Goal: Task Accomplishment & Management: Manage account settings

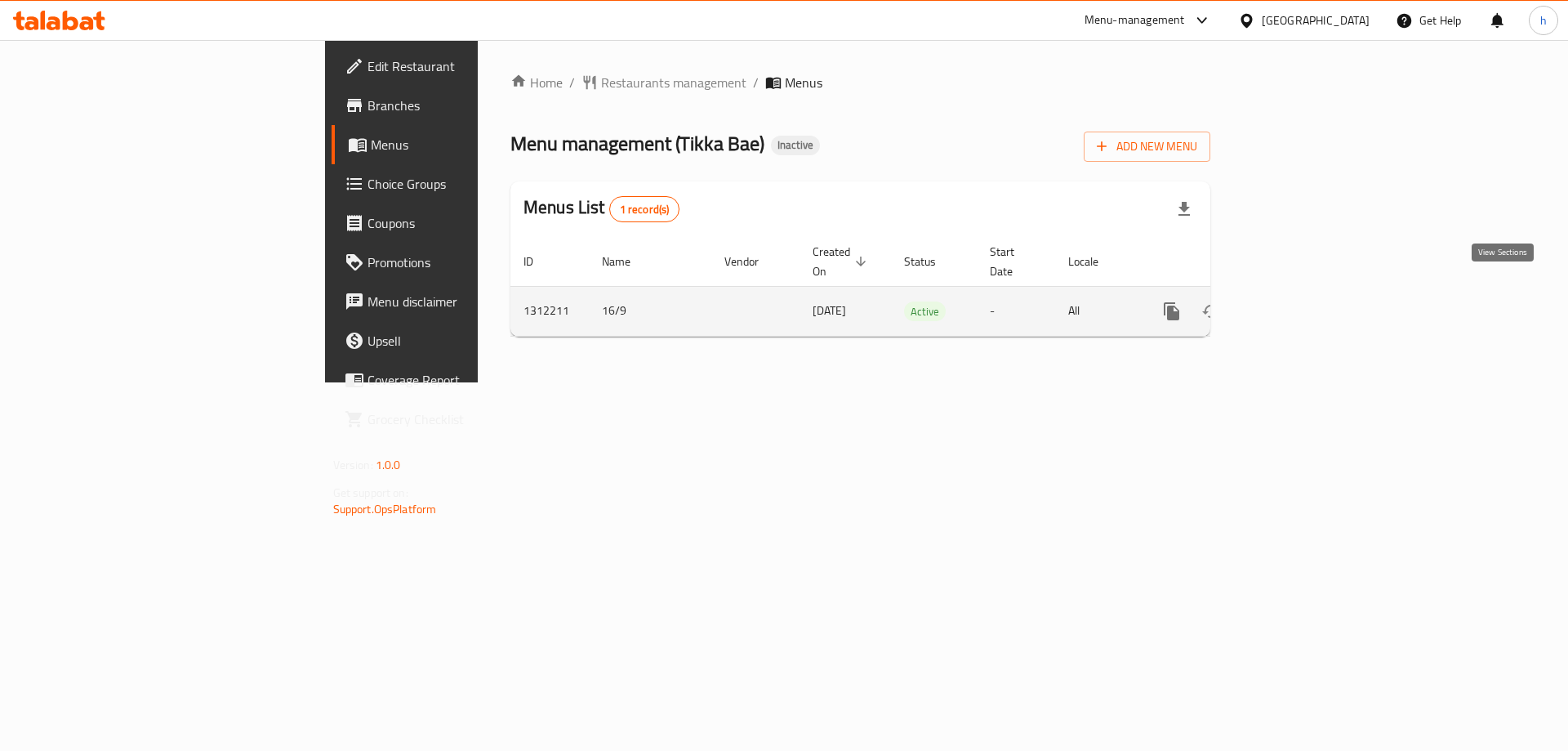
click at [1296, 304] on icon "enhanced table" at bounding box center [1289, 311] width 14 height 14
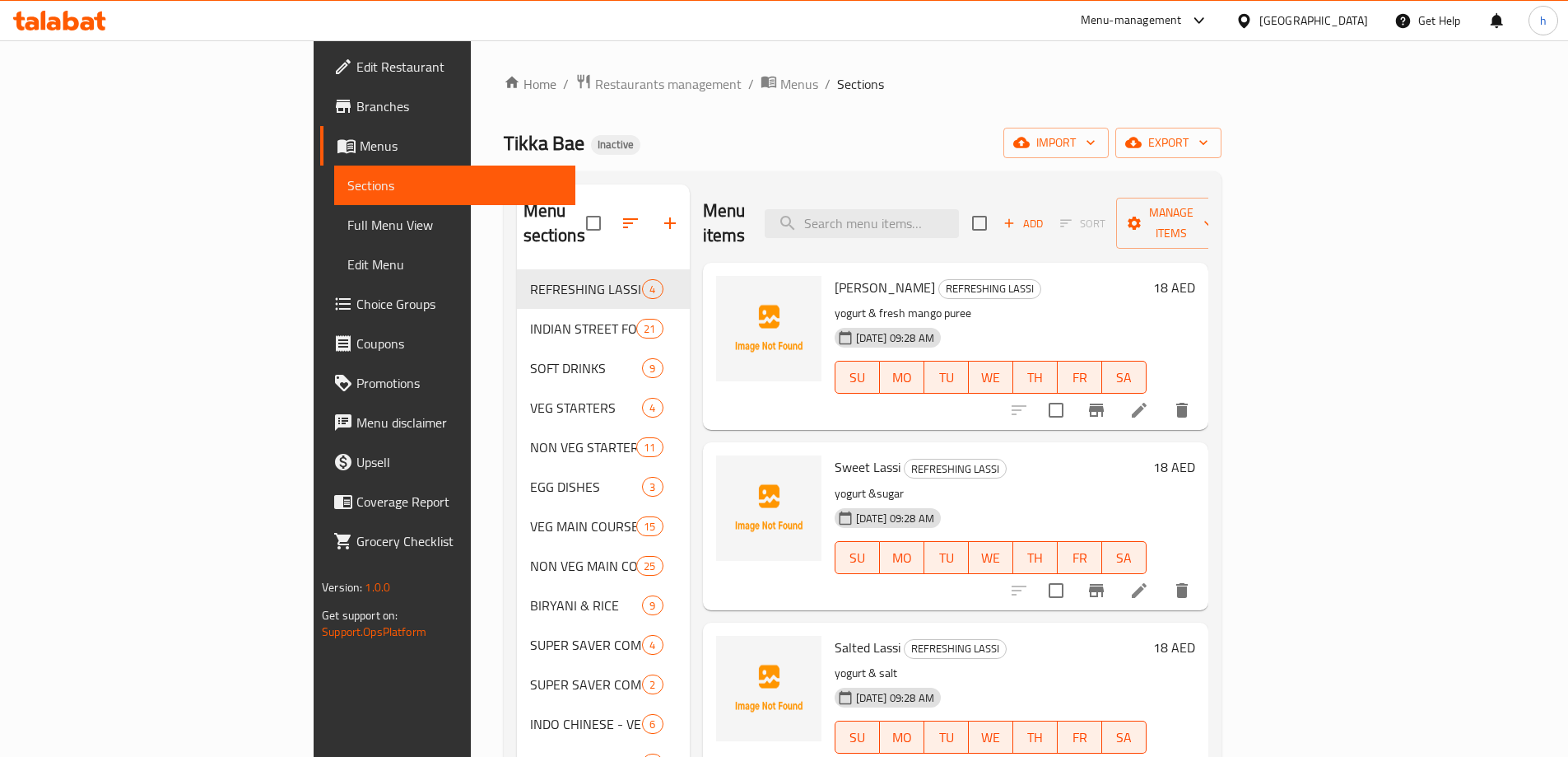
click at [314, 684] on div "Edit Restaurant Branches Menus Sections Full Menu View Edit Menu Choice Groups …" at bounding box center [444, 418] width 262 height 757
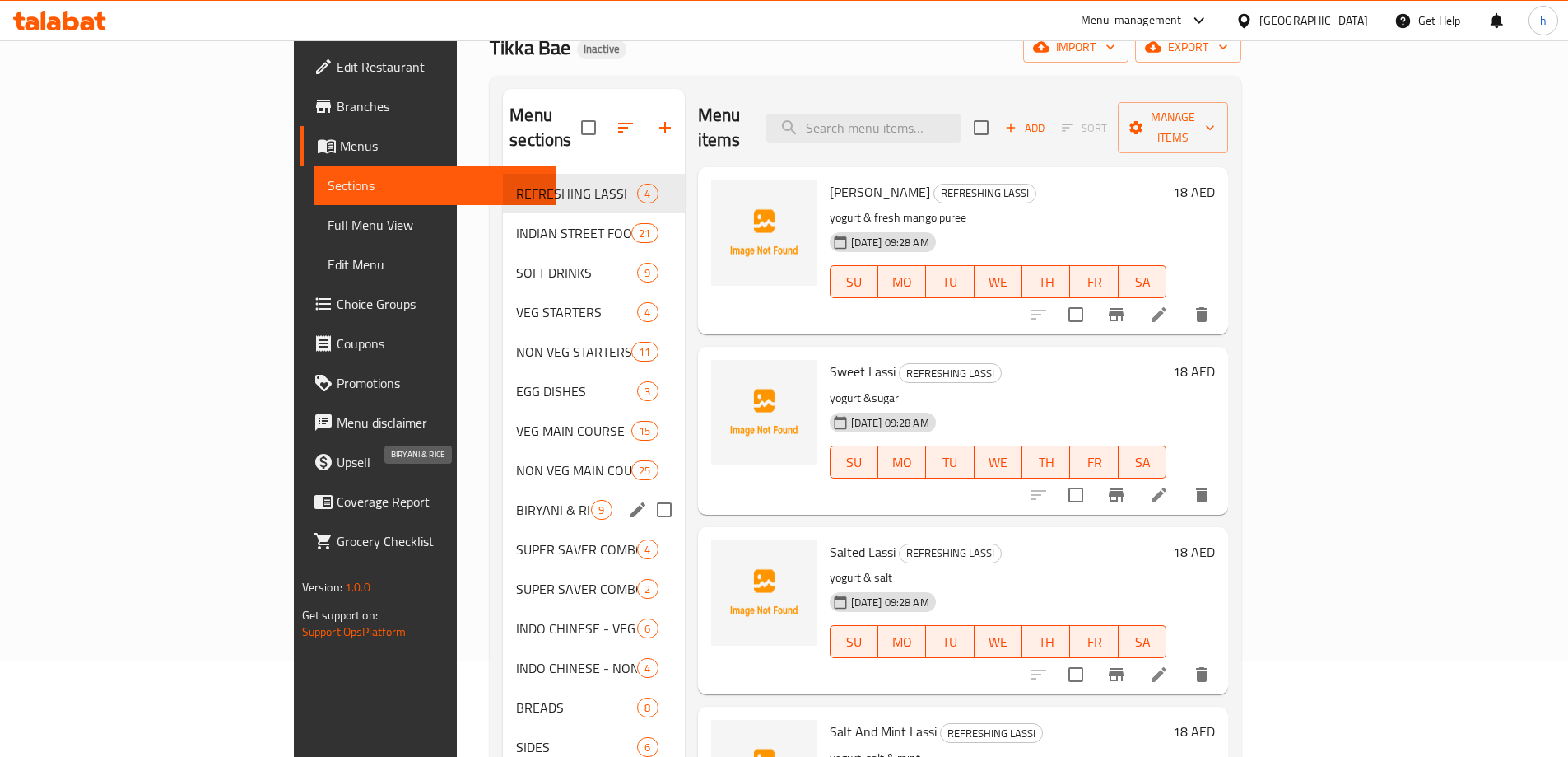
scroll to position [66, 0]
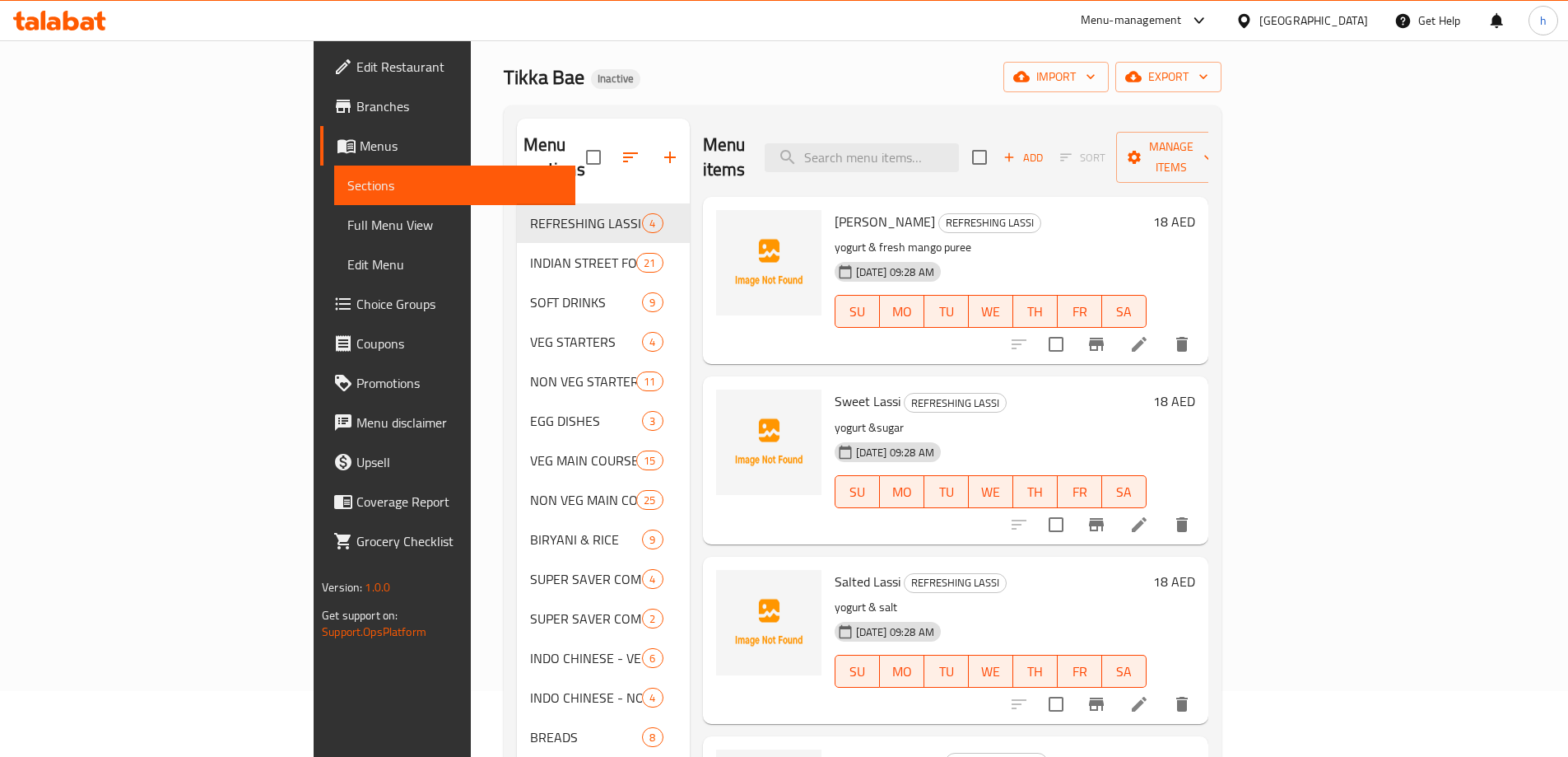
click at [314, 739] on div "Edit Restaurant Branches Menus Sections Full Menu View Edit Menu Choice Groups …" at bounding box center [444, 418] width 262 height 757
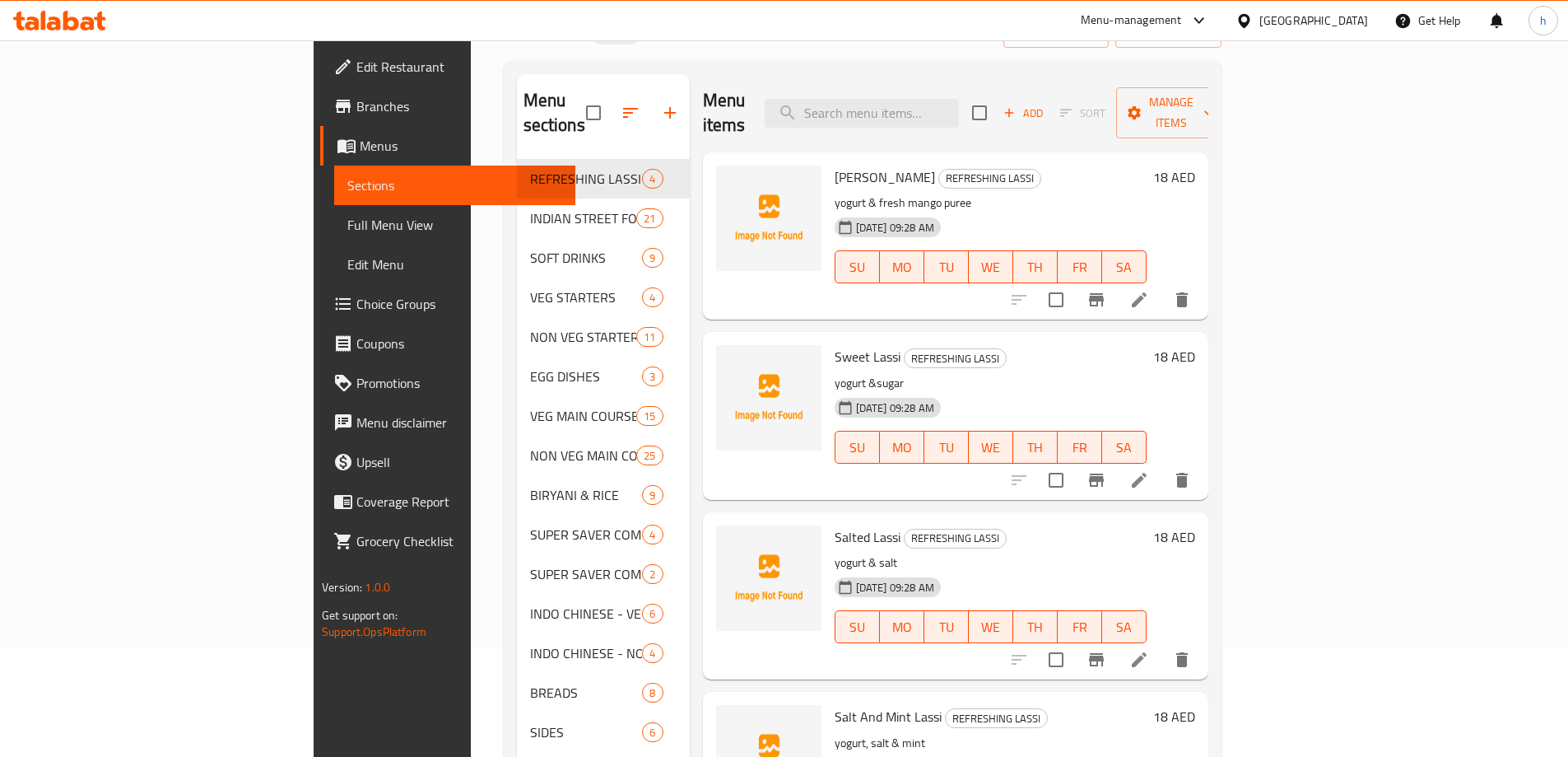
scroll to position [230, 0]
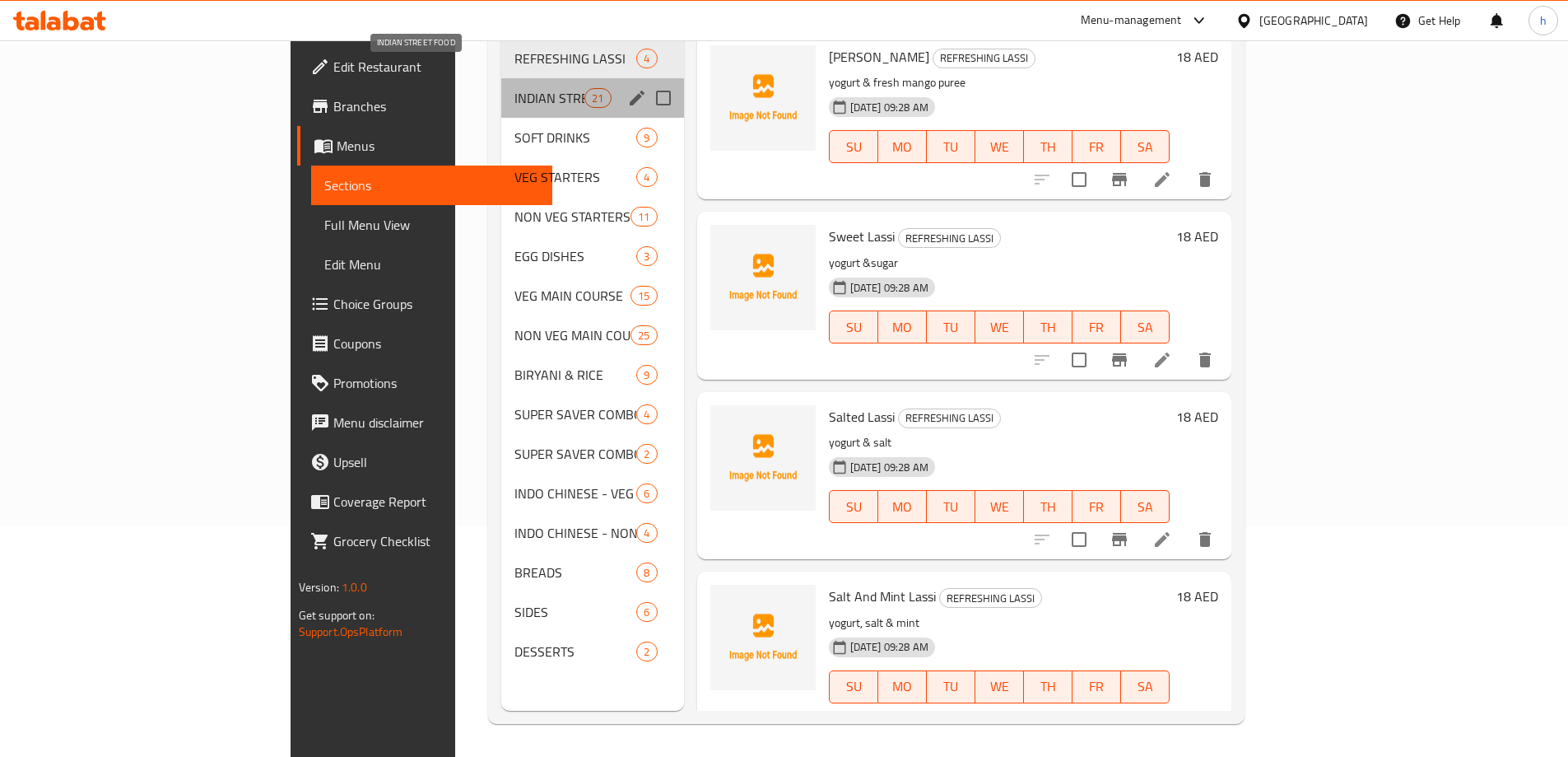
click at [514, 88] on span "INDIAN STREET FOOD" at bounding box center [549, 97] width 70 height 20
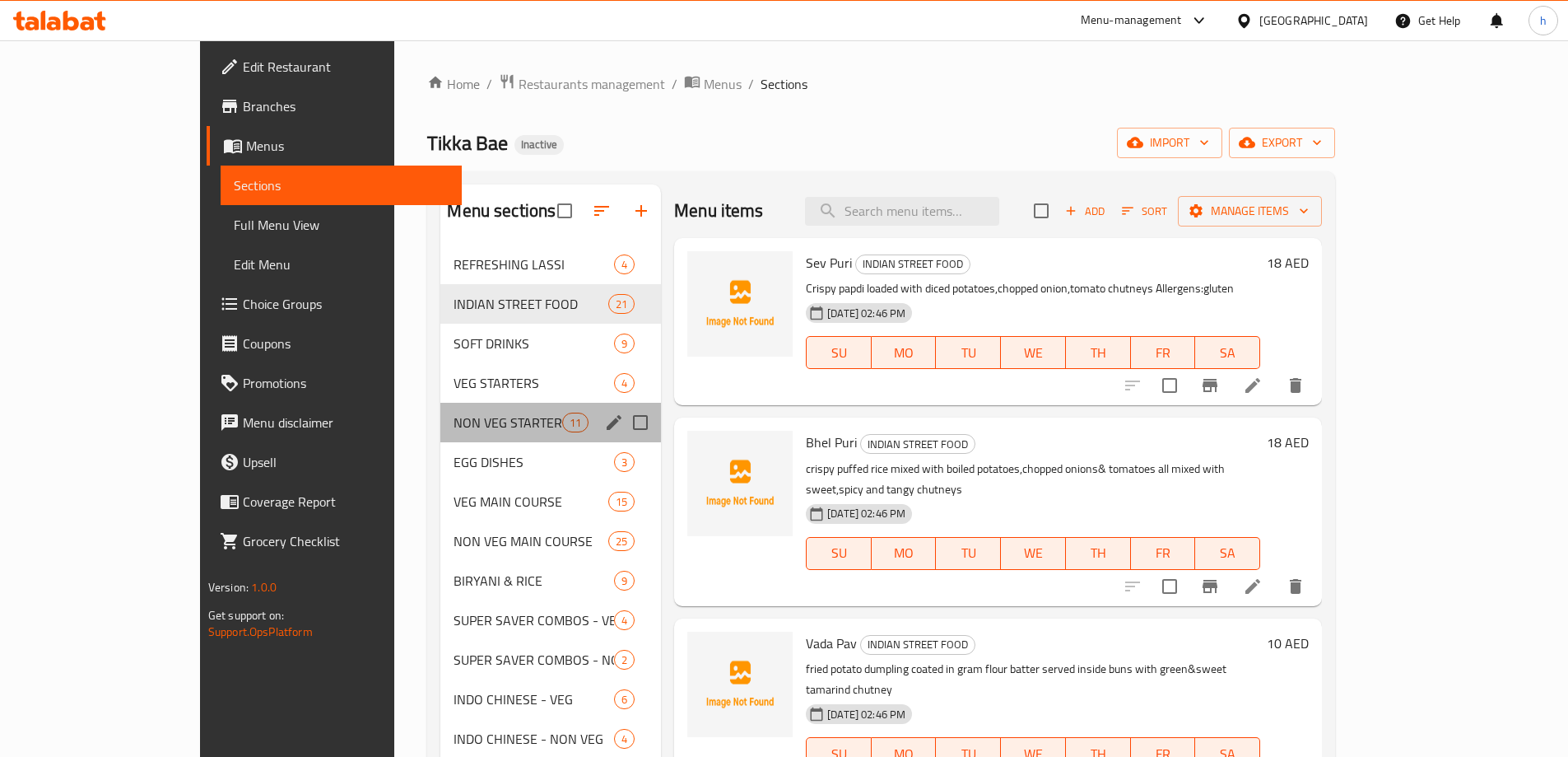
click at [440, 406] on div "NON VEG STARTERS 11" at bounding box center [550, 422] width 221 height 39
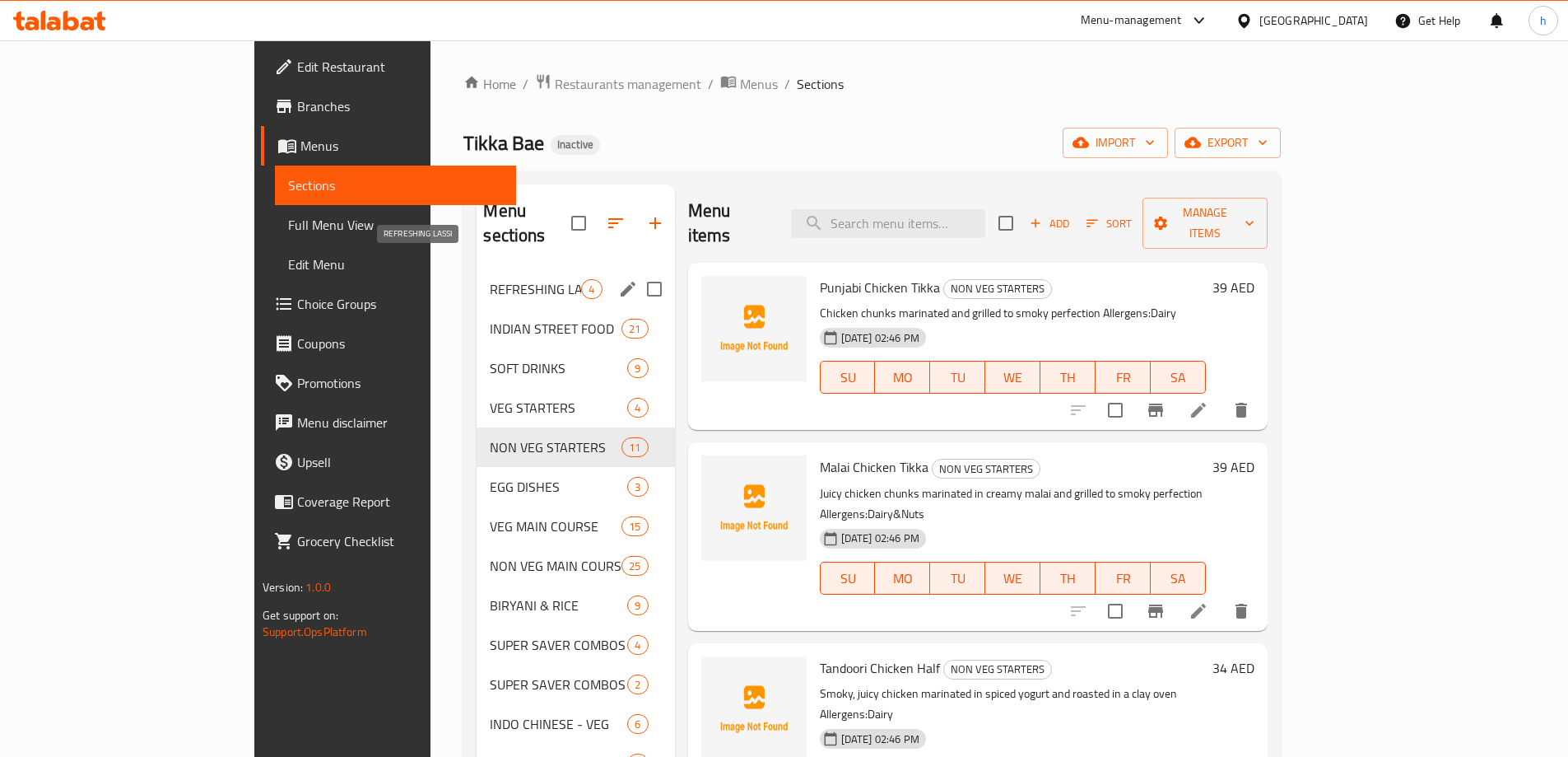
click at [490, 279] on span "REFRESHING LASSI" at bounding box center [535, 288] width 91 height 20
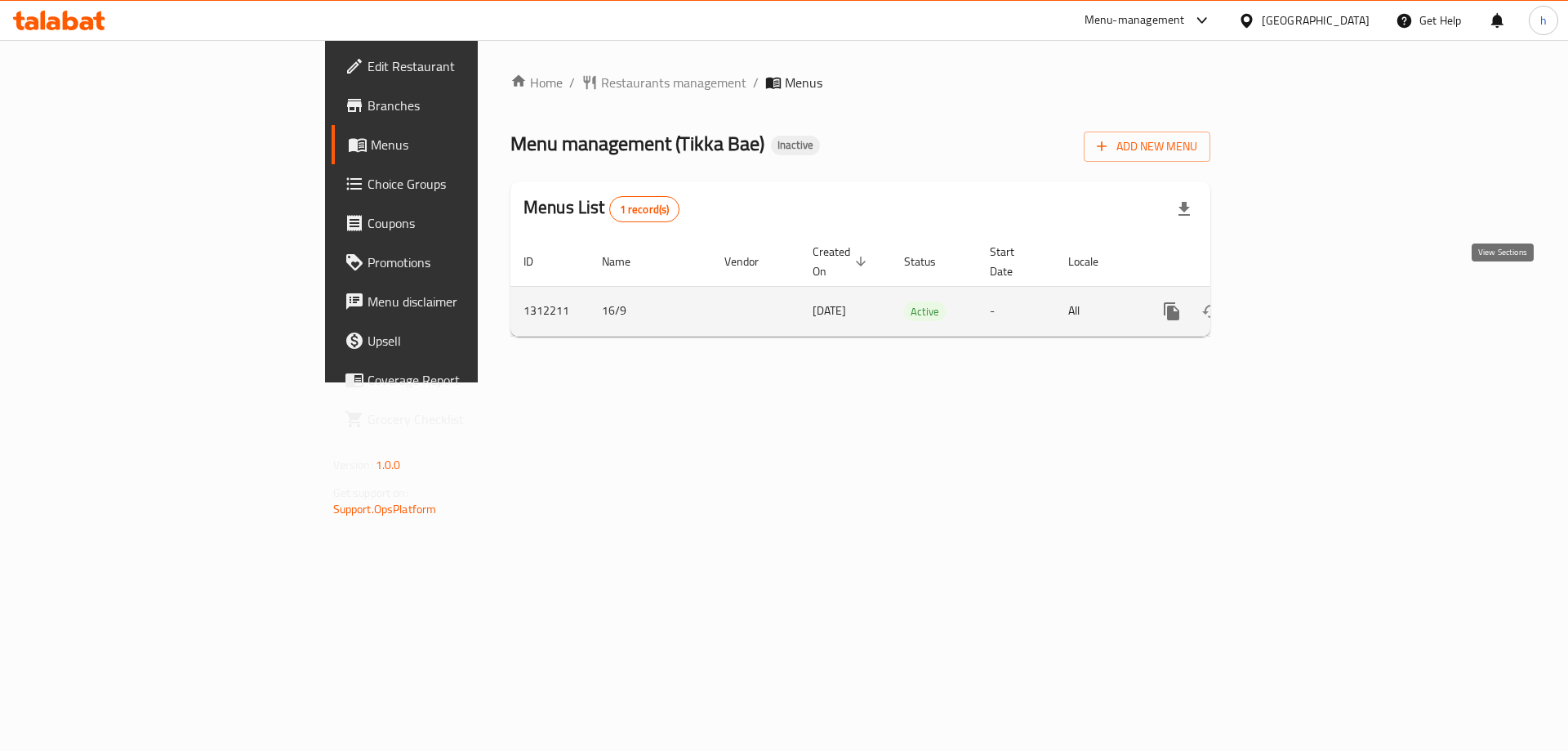
click at [1299, 301] on icon "enhanced table" at bounding box center [1289, 311] width 19 height 19
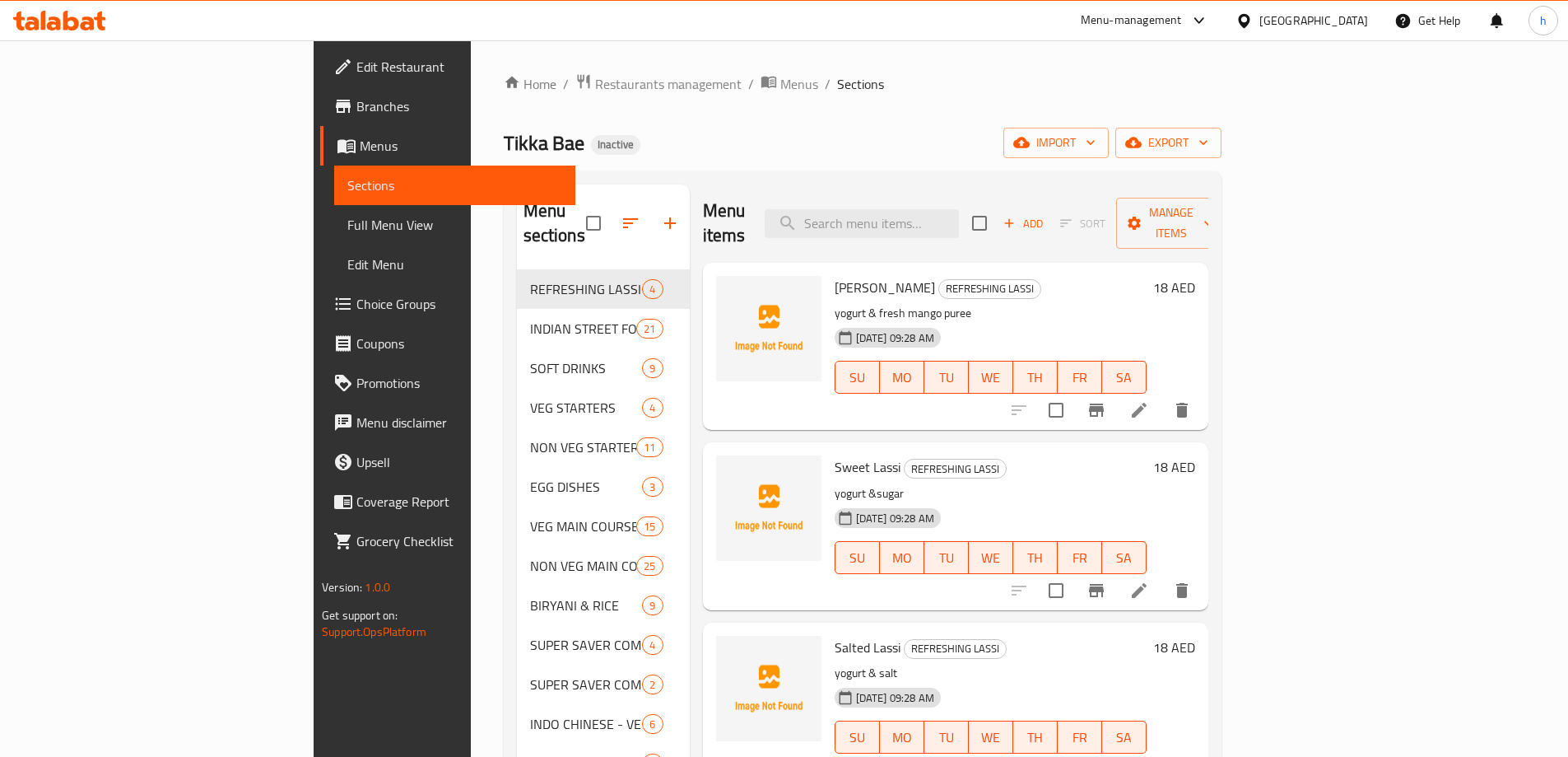
click at [314, 706] on div "Edit Restaurant Branches Menus Sections Full Menu View Edit Menu Choice Groups …" at bounding box center [444, 418] width 262 height 757
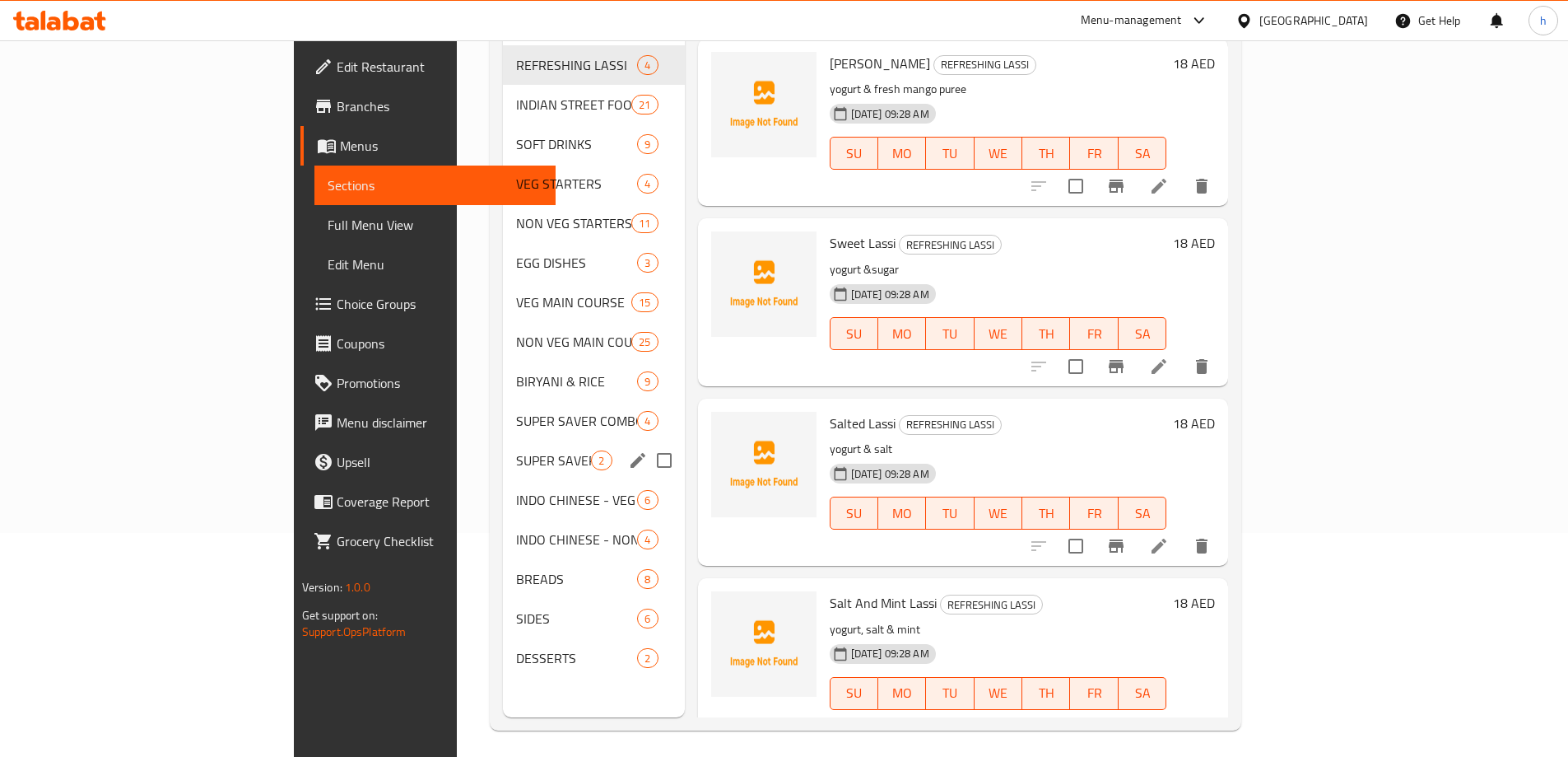
scroll to position [230, 0]
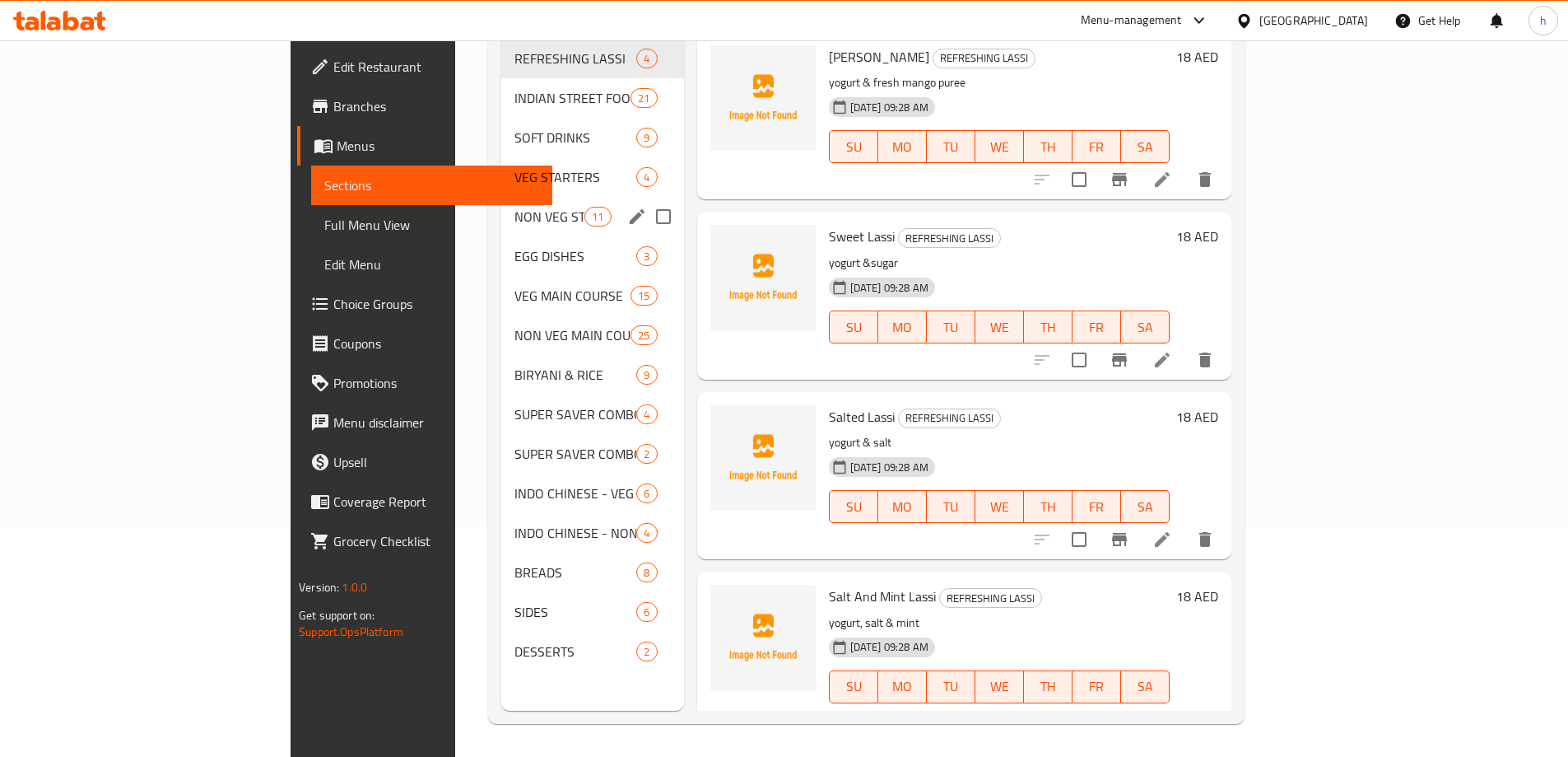
click at [647, 200] on input "Menu sections" at bounding box center [664, 217] width 35 height 35
checkbox input "true"
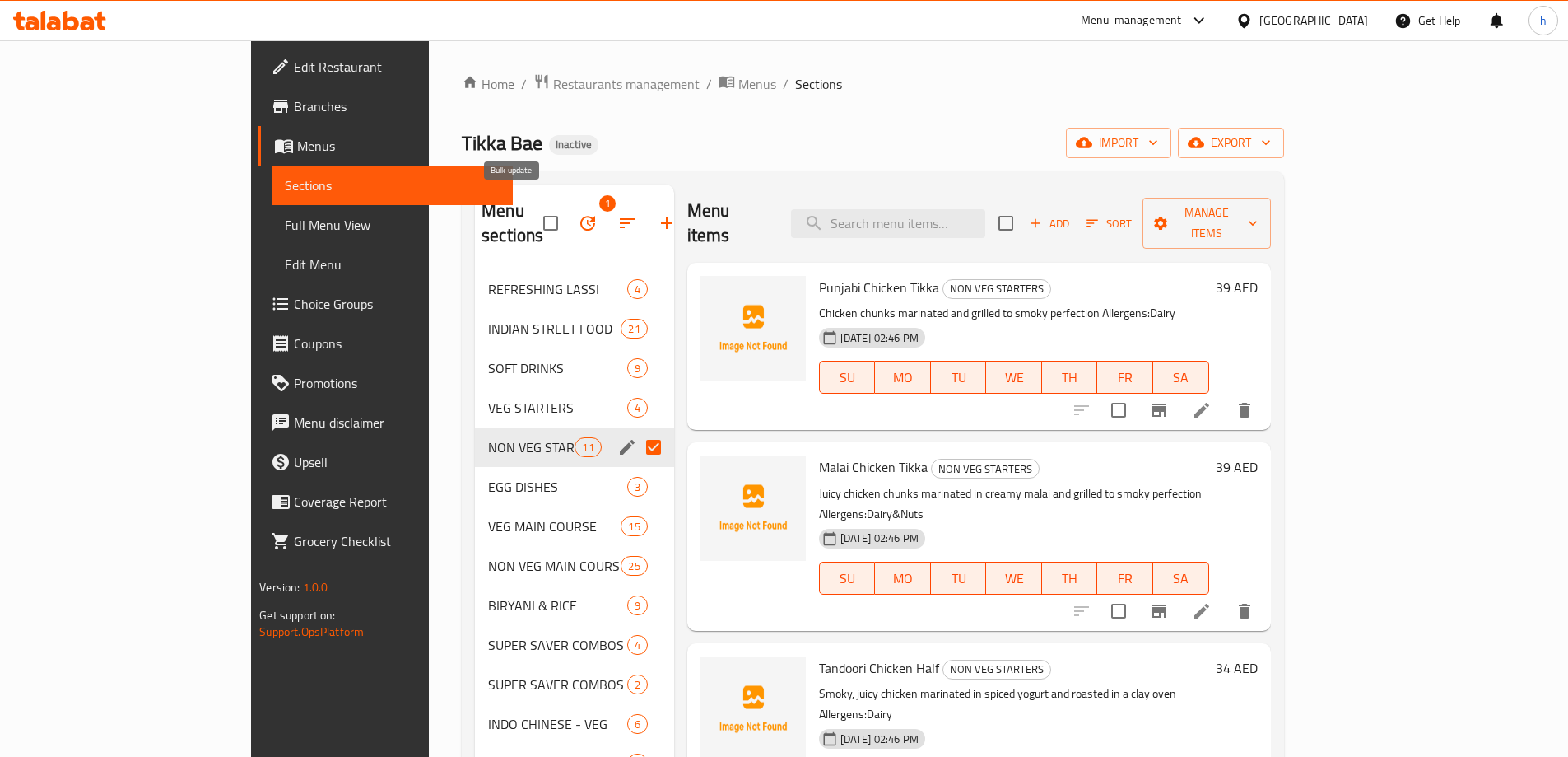
click at [578, 214] on icon "button" at bounding box center [587, 223] width 20 height 20
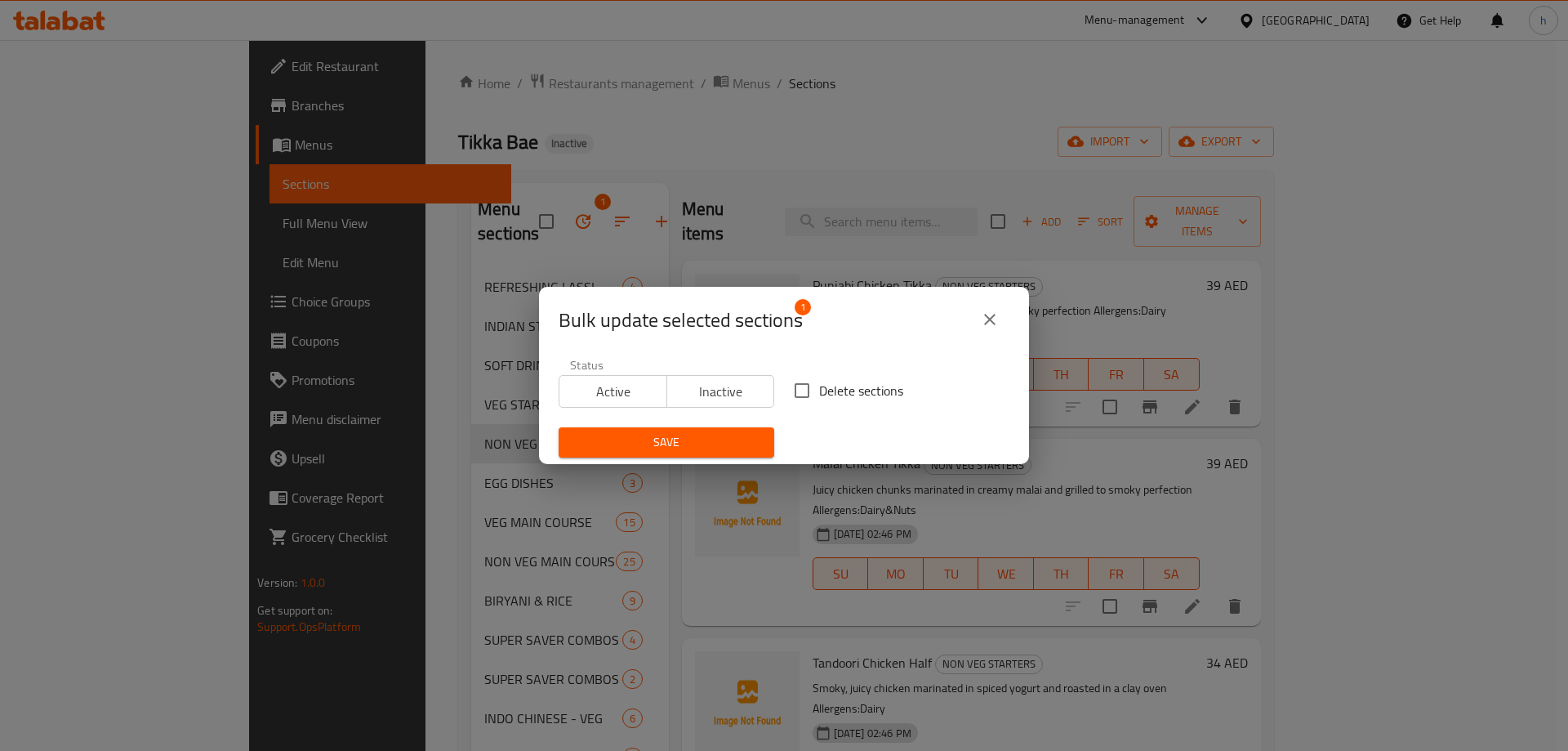
click at [997, 312] on icon "close" at bounding box center [989, 319] width 19 height 19
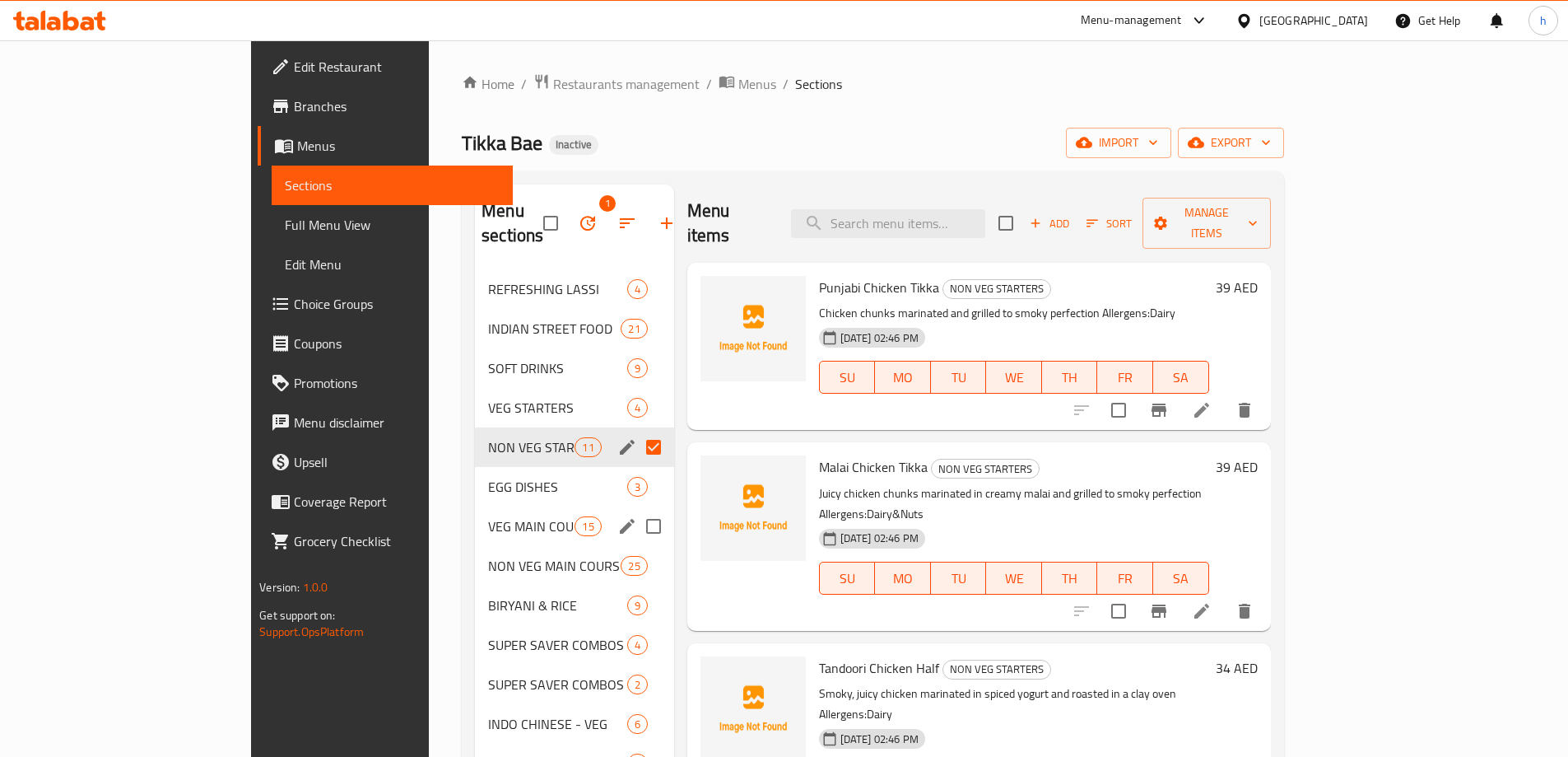
click at [636, 509] on input "Menu sections" at bounding box center [653, 526] width 35 height 35
checkbox input "true"
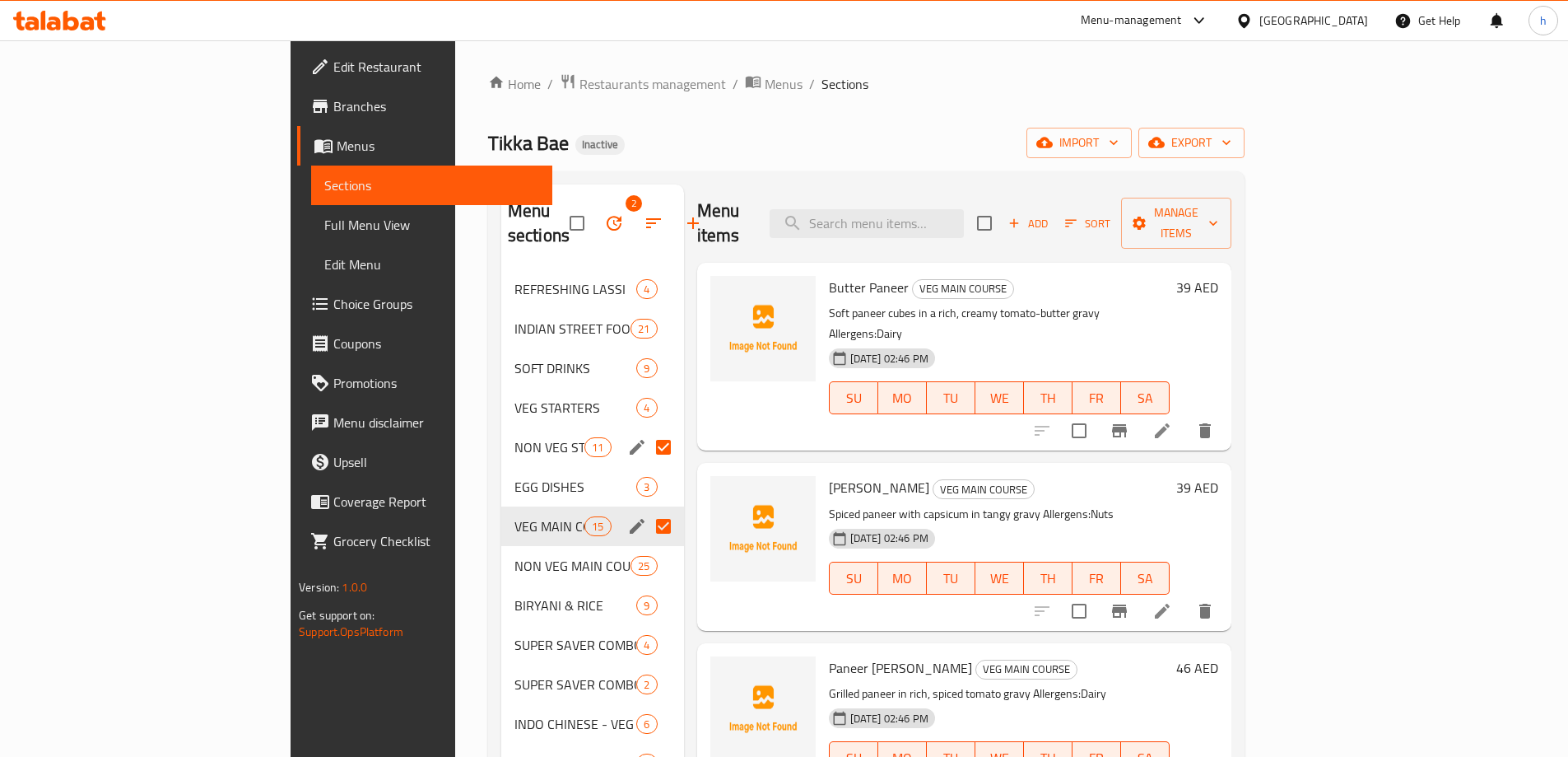
click at [291, 716] on div "Edit Restaurant Branches Menus Sections Full Menu View Edit Menu Choice Groups …" at bounding box center [421, 418] width 262 height 757
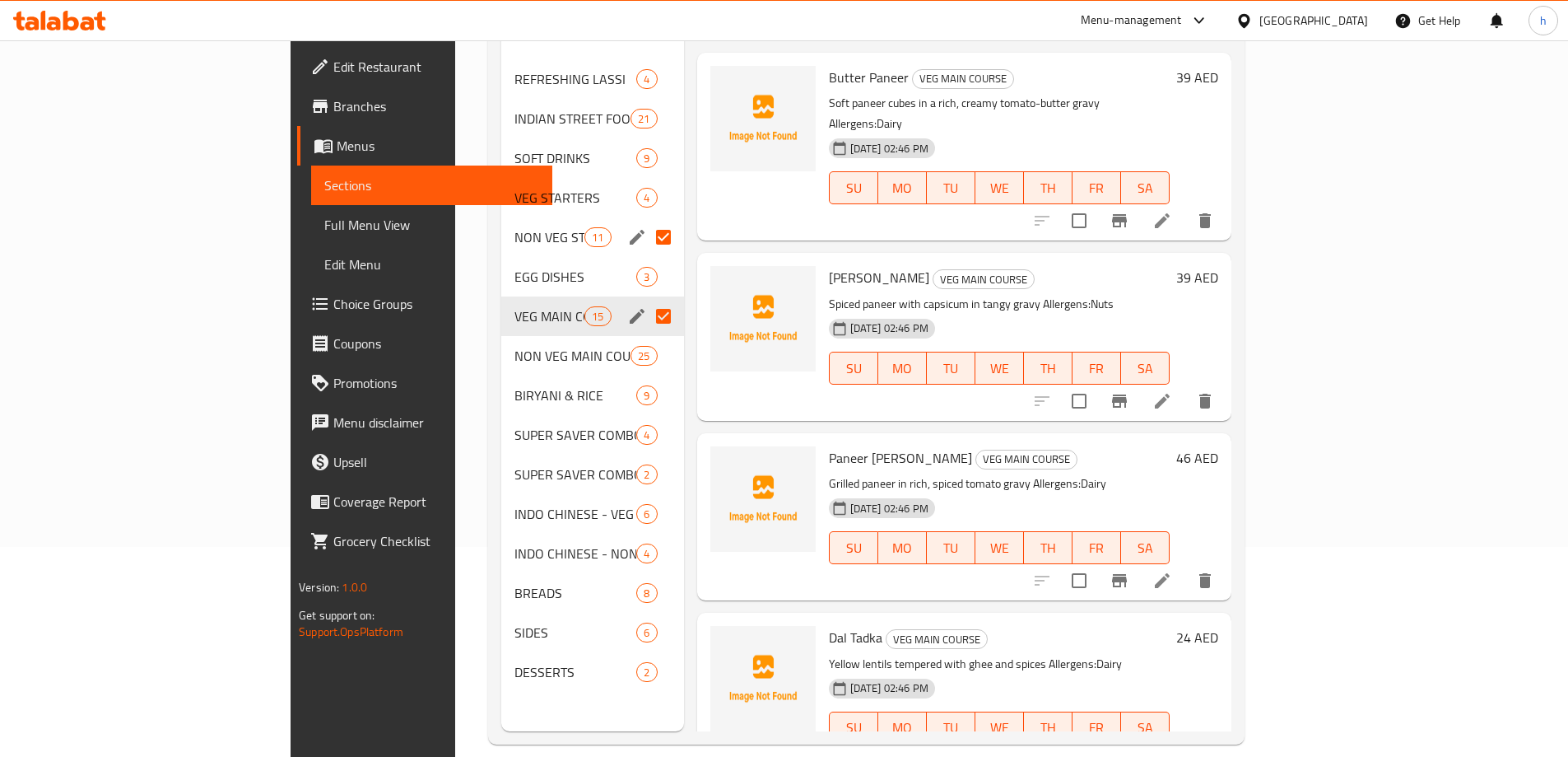
scroll to position [230, 0]
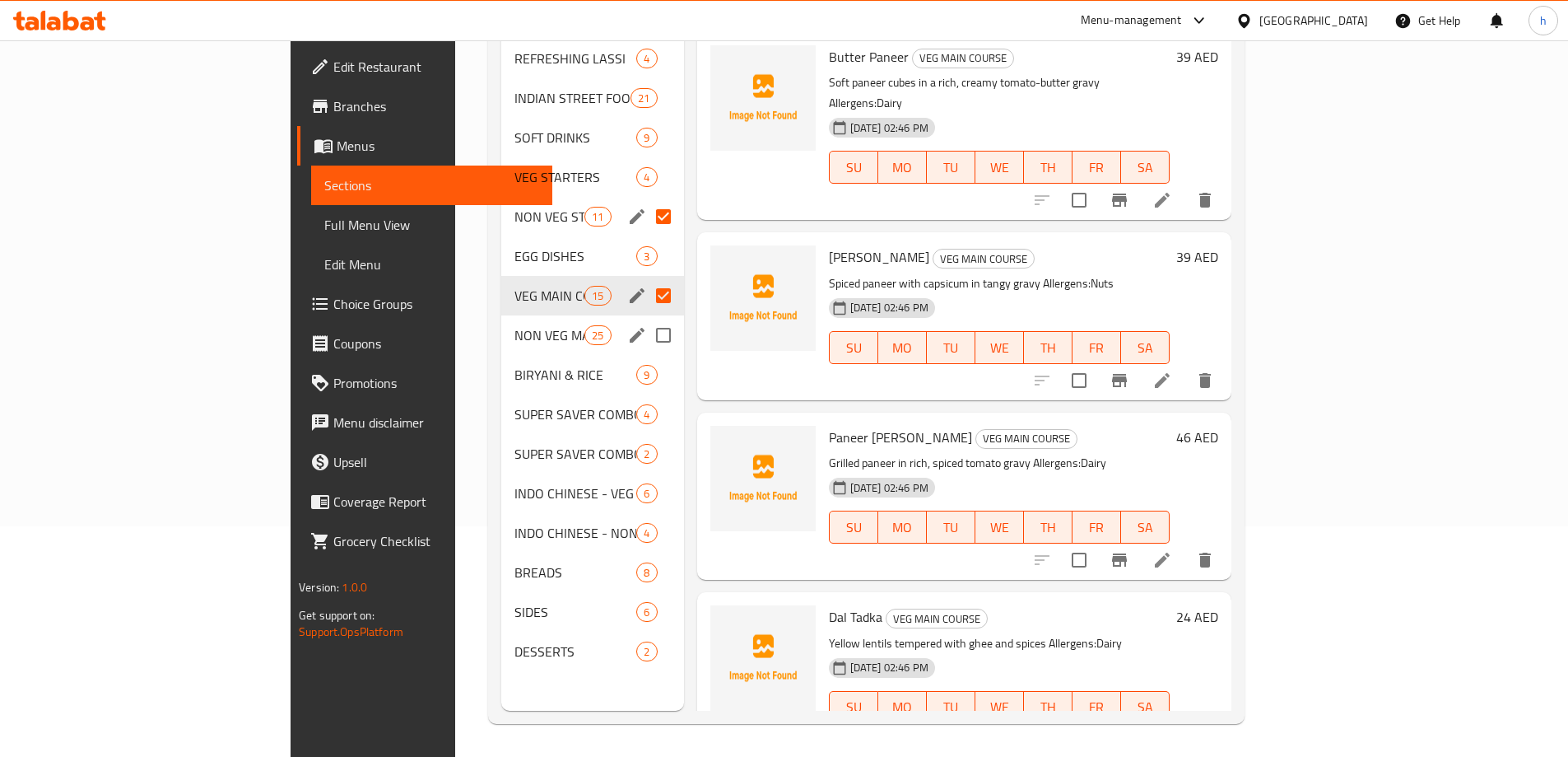
drag, startPoint x: 588, startPoint y: 304, endPoint x: 581, endPoint y: 320, distance: 17.5
click at [647, 317] on input "Menu sections" at bounding box center [664, 335] width 35 height 35
checkbox input "true"
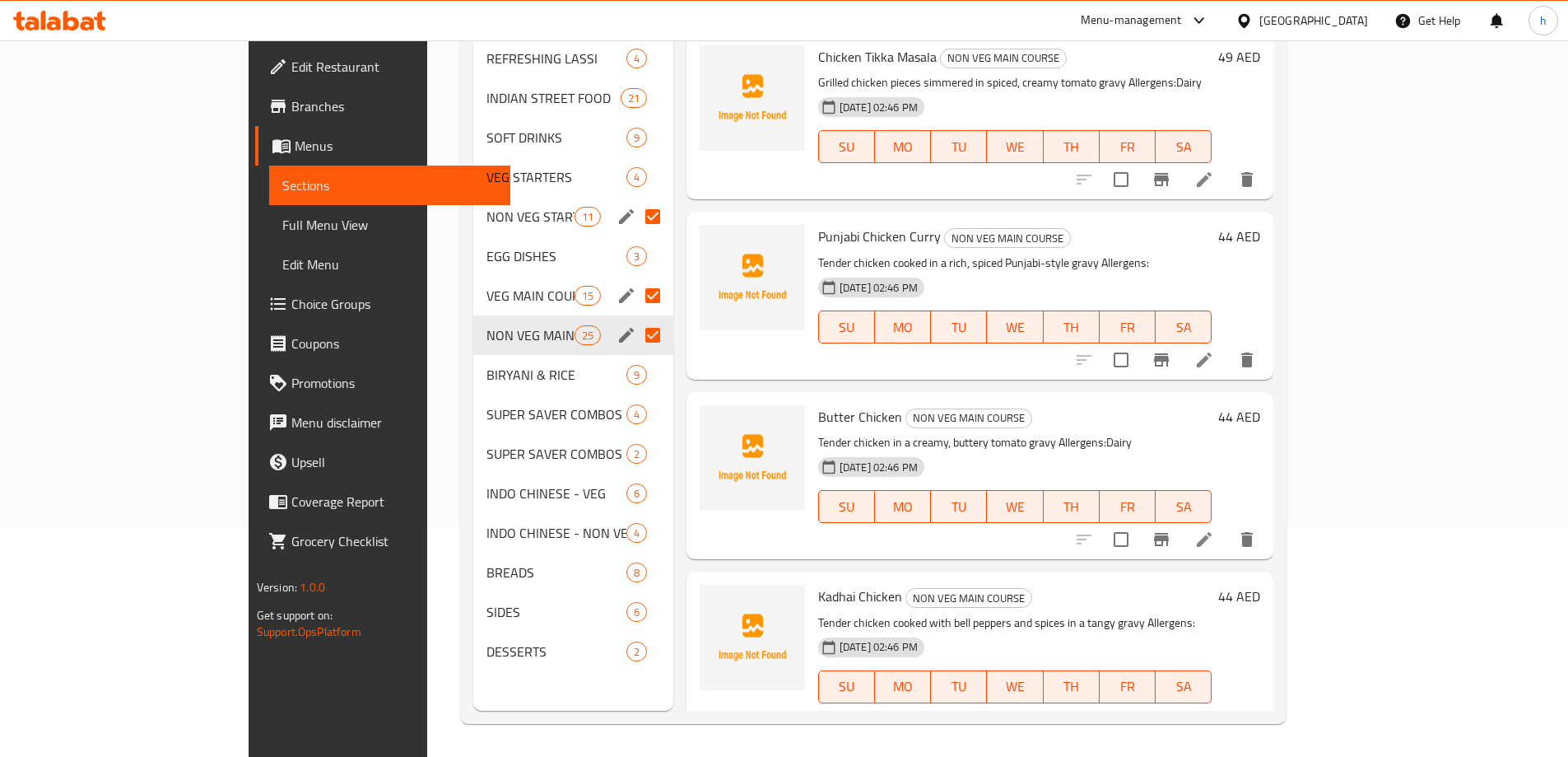
click at [473, 678] on div "Menu sections 3 REFRESHING LASSI 4 INDIAN STREET FOOD 21 SOFT DRINKS 9 VEG STAR…" at bounding box center [573, 332] width 200 height 757
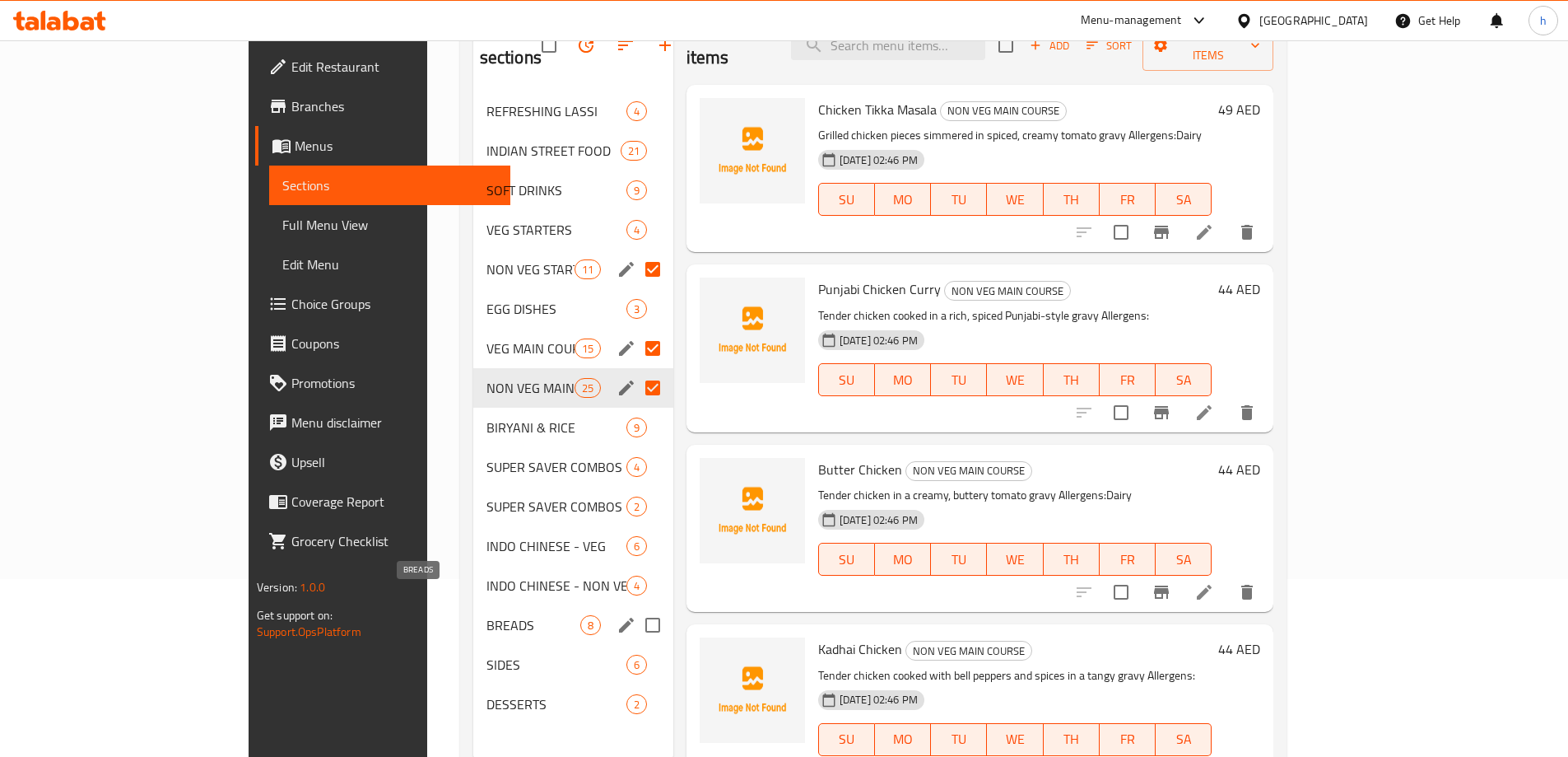
scroll to position [148, 0]
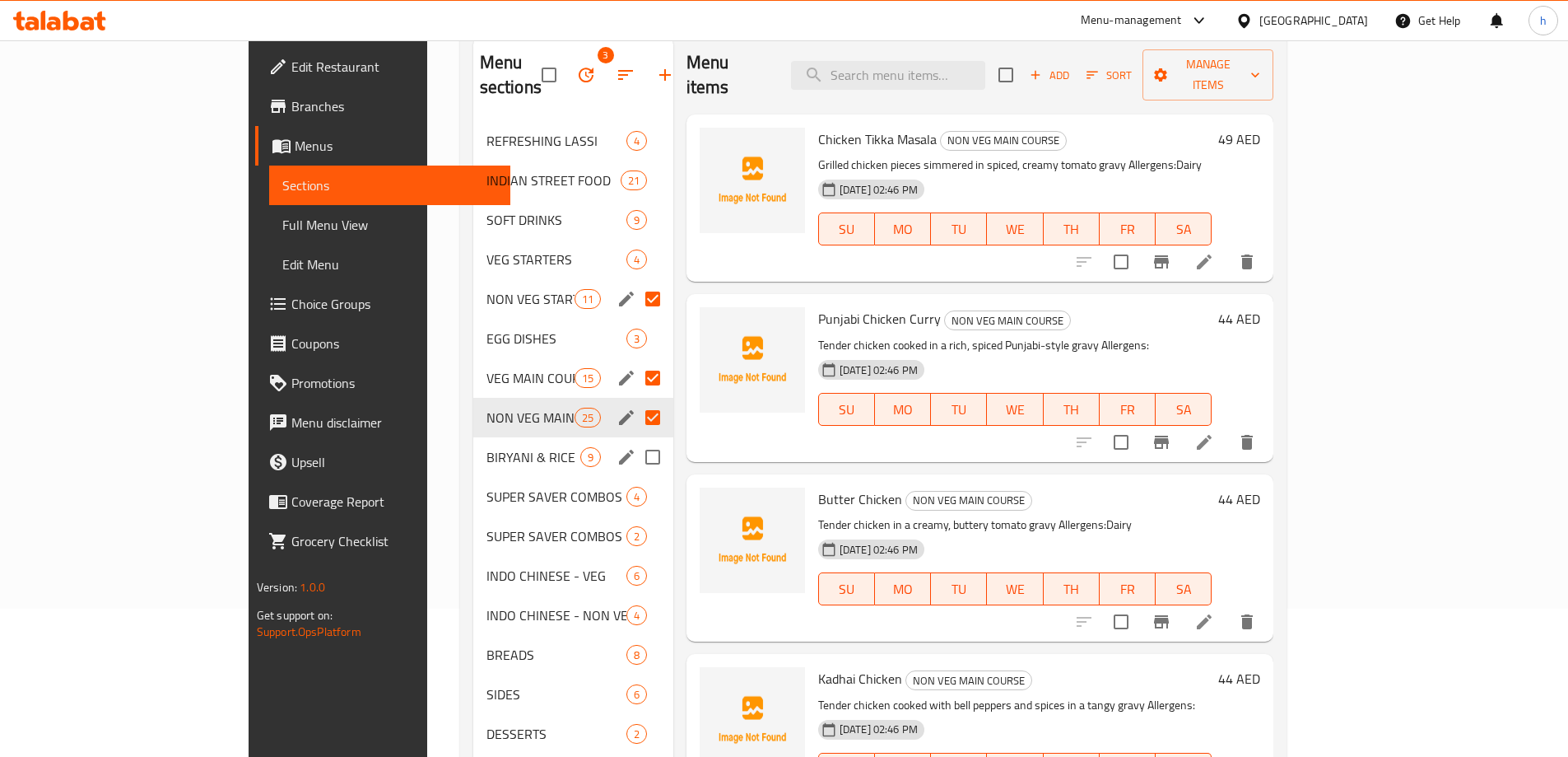
click at [636, 440] on input "Menu sections" at bounding box center [653, 457] width 35 height 35
checkbox input "true"
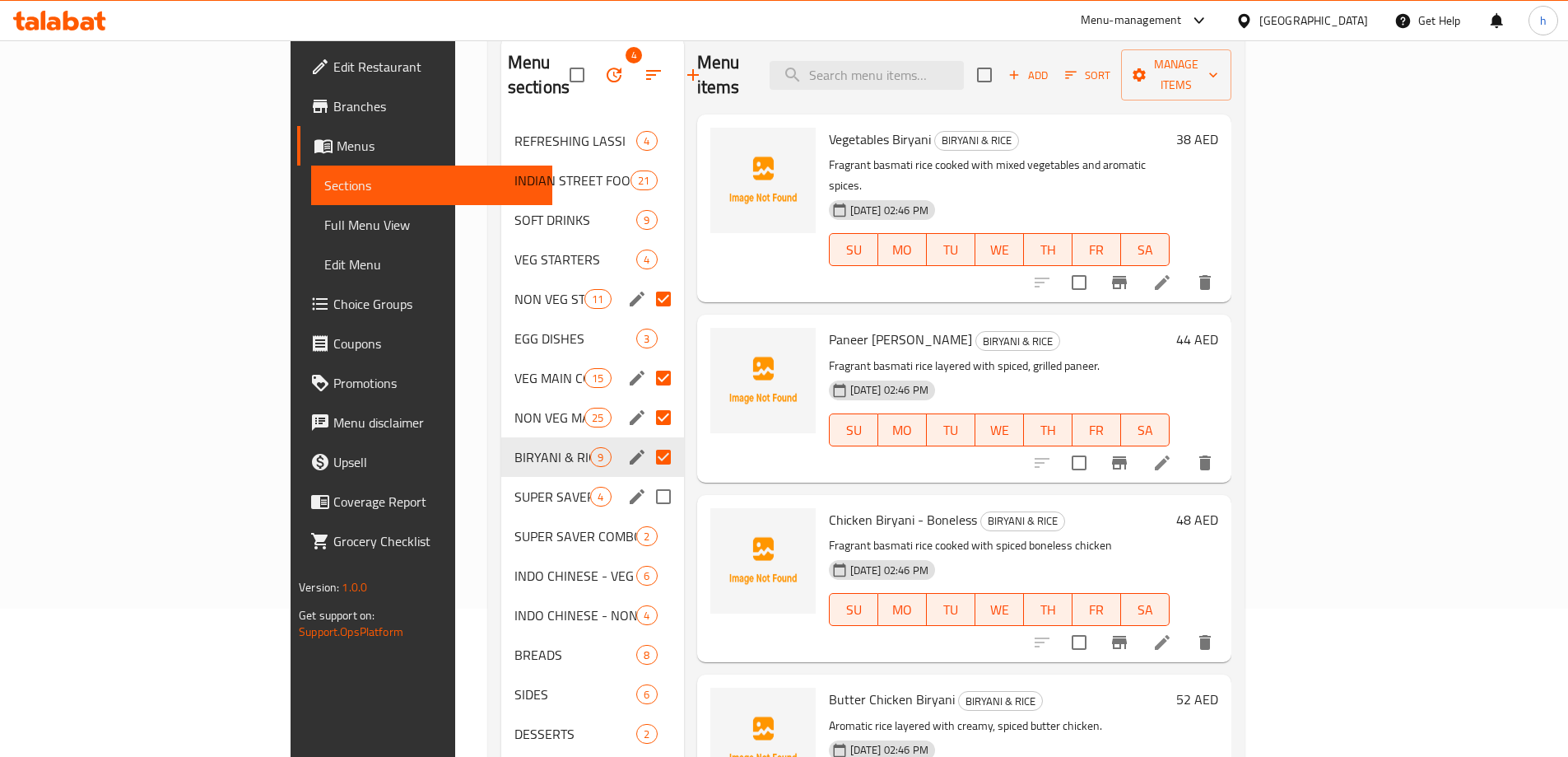
click at [647, 480] on input "Menu sections" at bounding box center [664, 497] width 35 height 35
checkbox input "true"
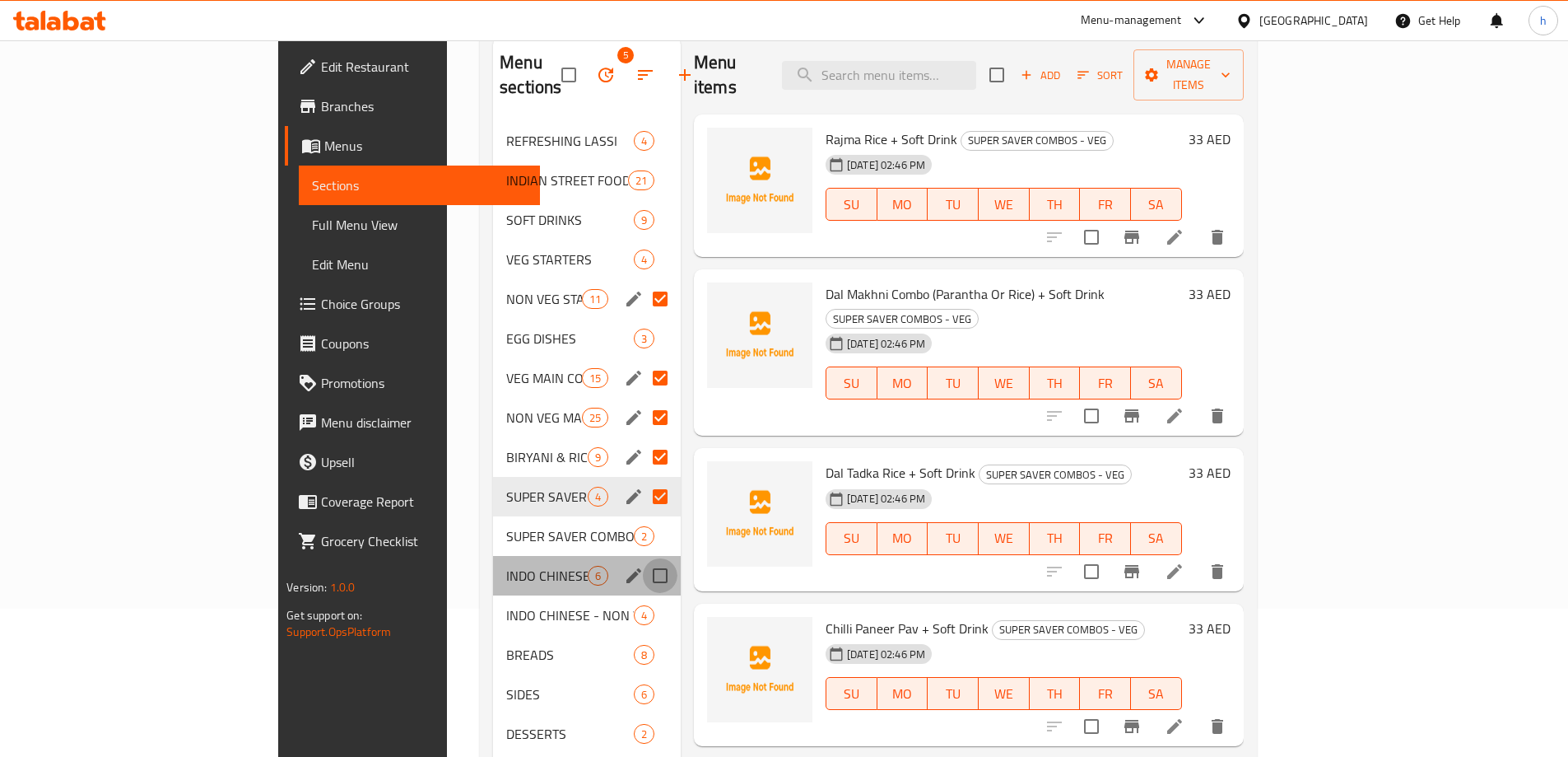
click at [643, 558] on input "Menu sections" at bounding box center [660, 575] width 35 height 35
checkbox input "true"
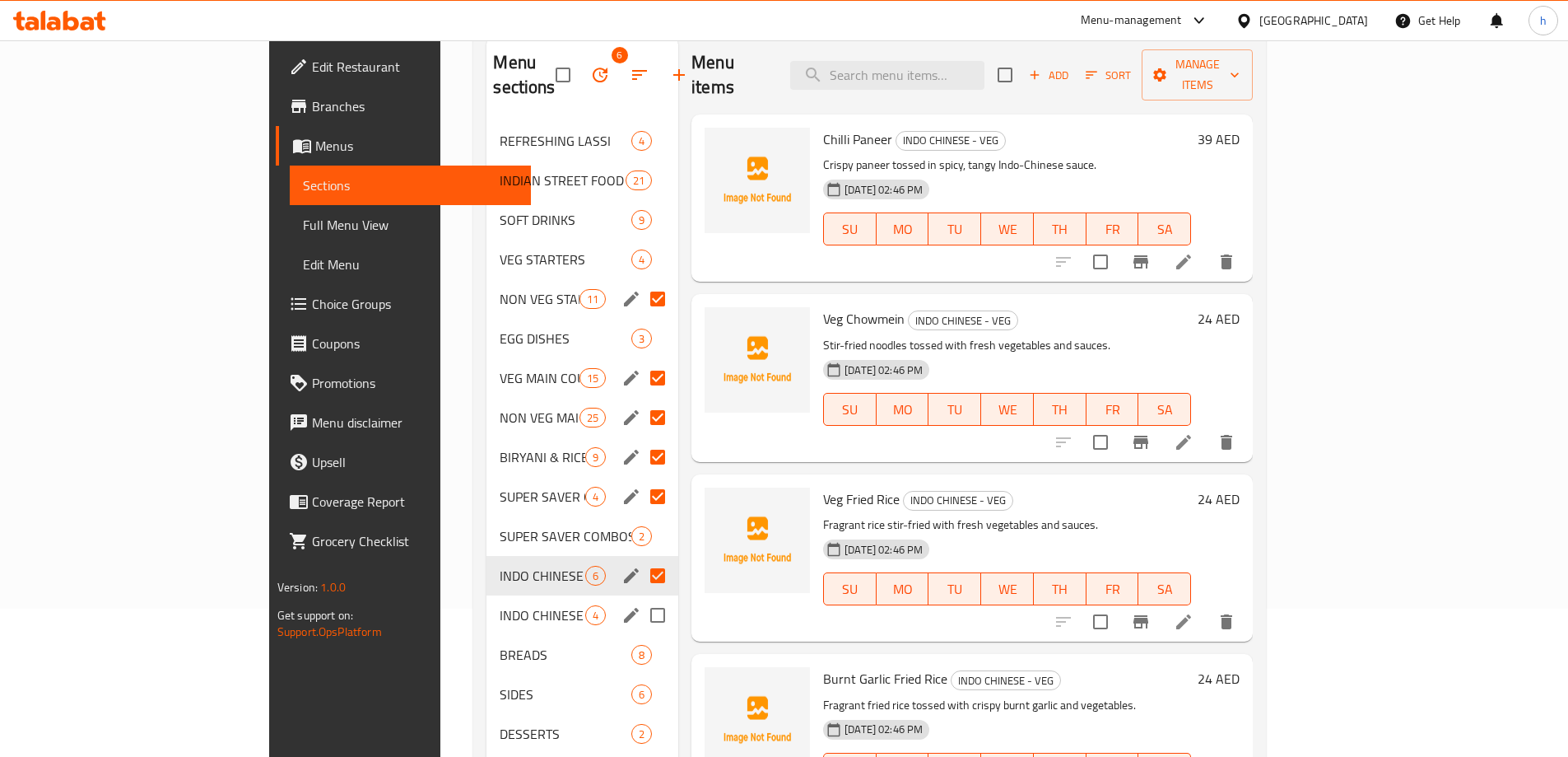
click at [641, 598] on input "Menu sections" at bounding box center [658, 615] width 35 height 35
checkbox input "true"
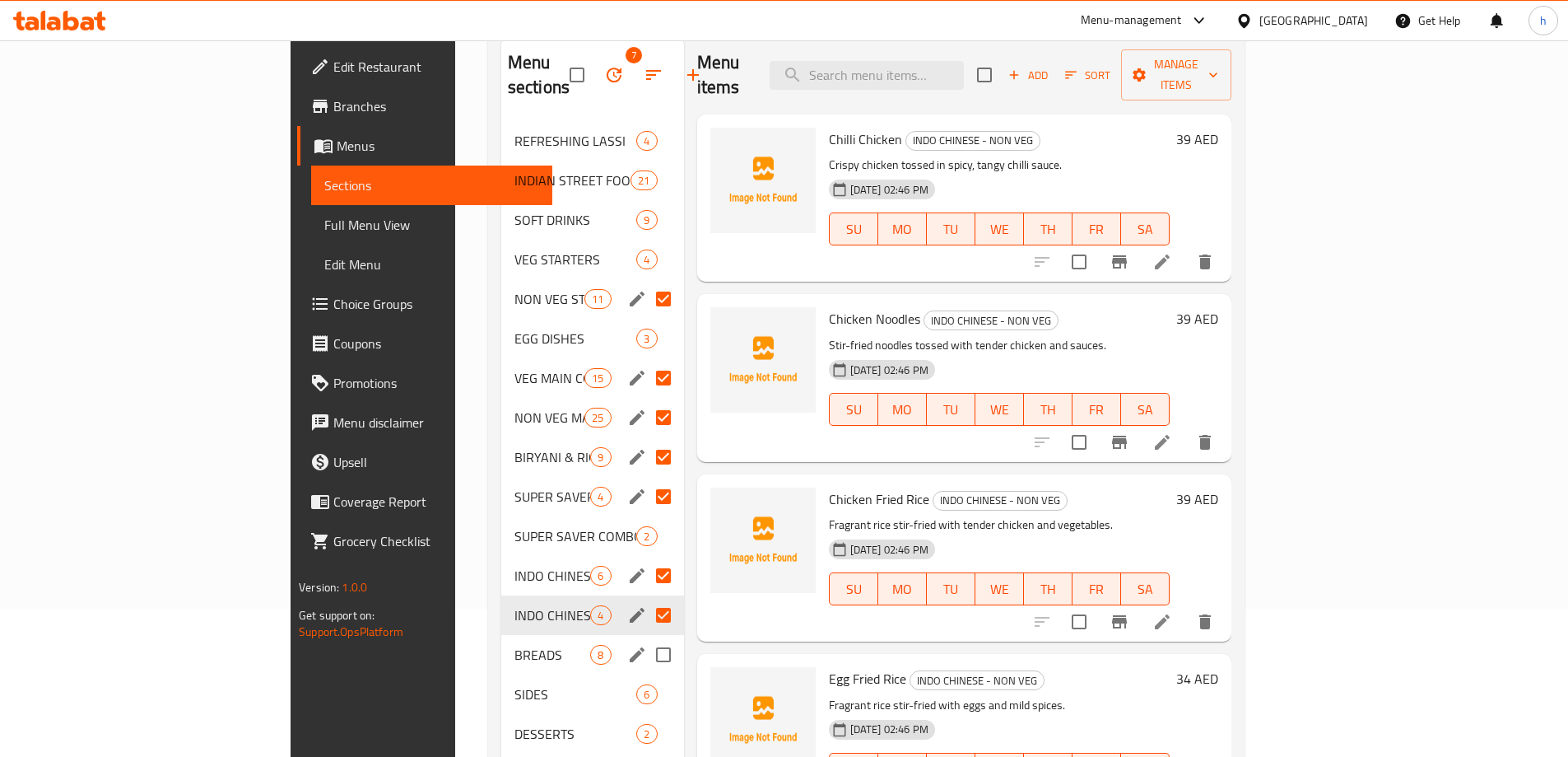
drag, startPoint x: 596, startPoint y: 624, endPoint x: 589, endPoint y: 655, distance: 31.8
click at [647, 638] on input "Menu sections" at bounding box center [664, 655] width 35 height 35
checkbox input "true"
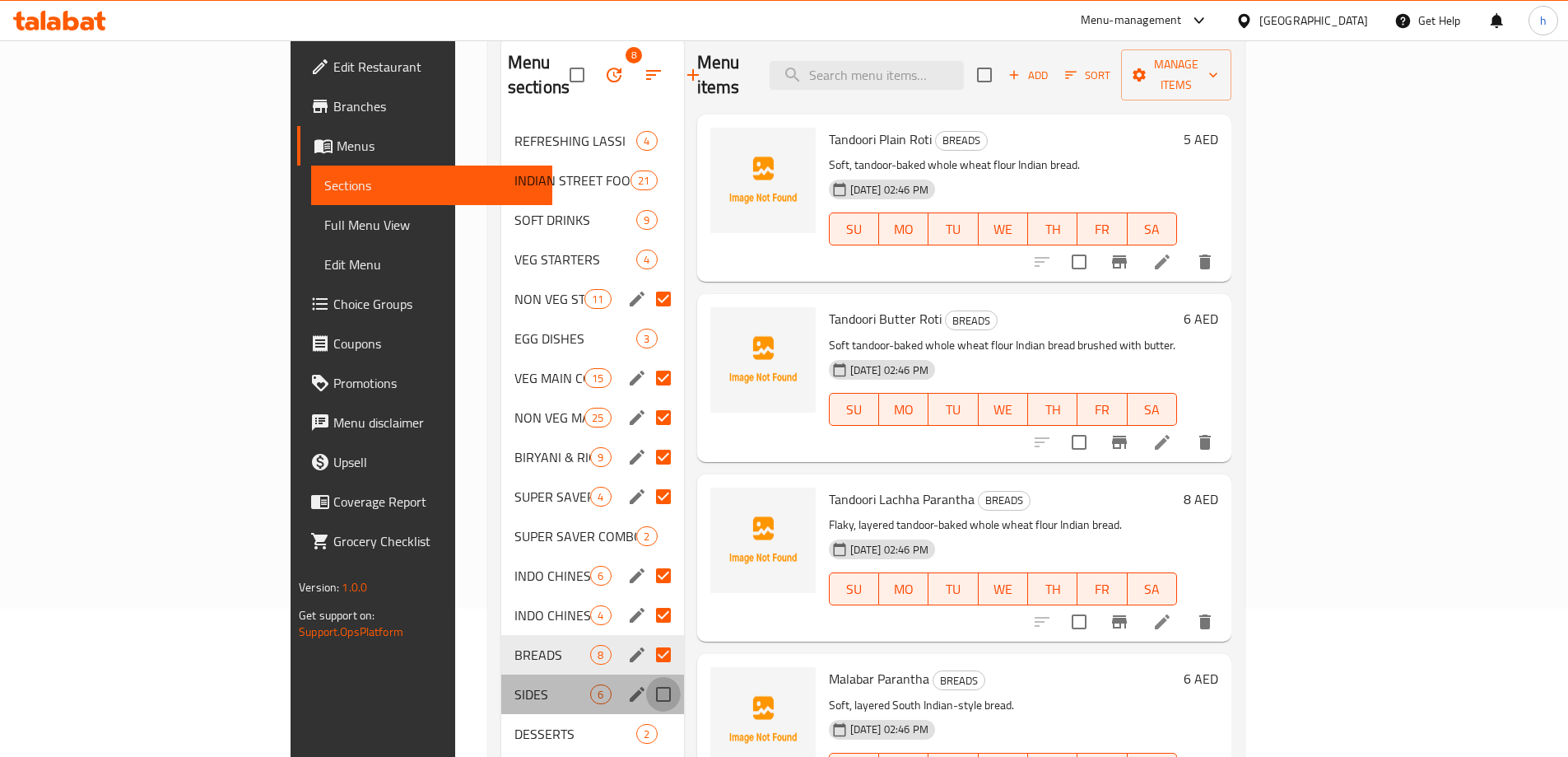
click at [647, 677] on input "Menu sections" at bounding box center [664, 694] width 35 height 35
checkbox input "true"
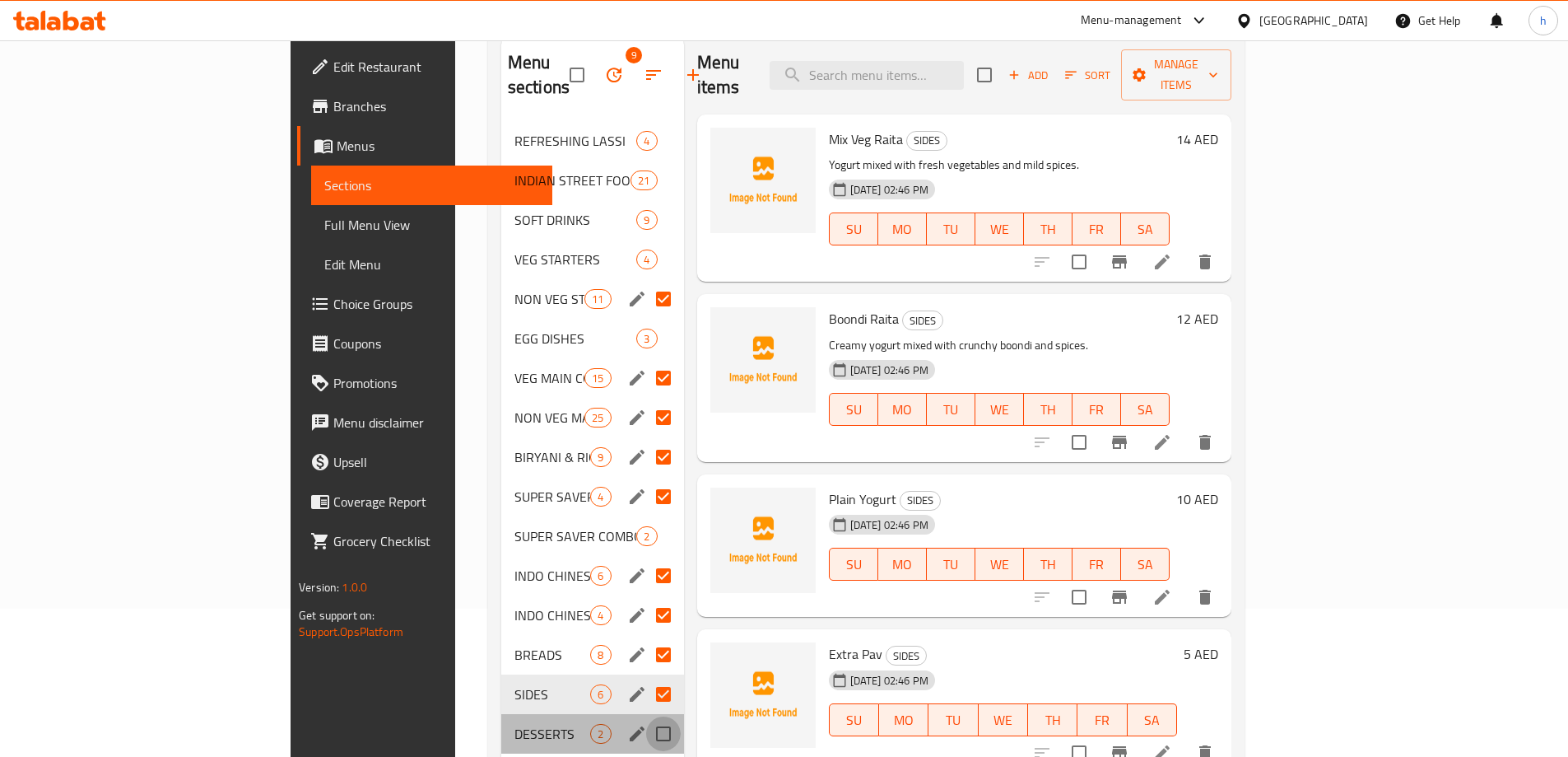
click at [647, 717] on input "Menu sections" at bounding box center [664, 734] width 35 height 35
checkbox input "true"
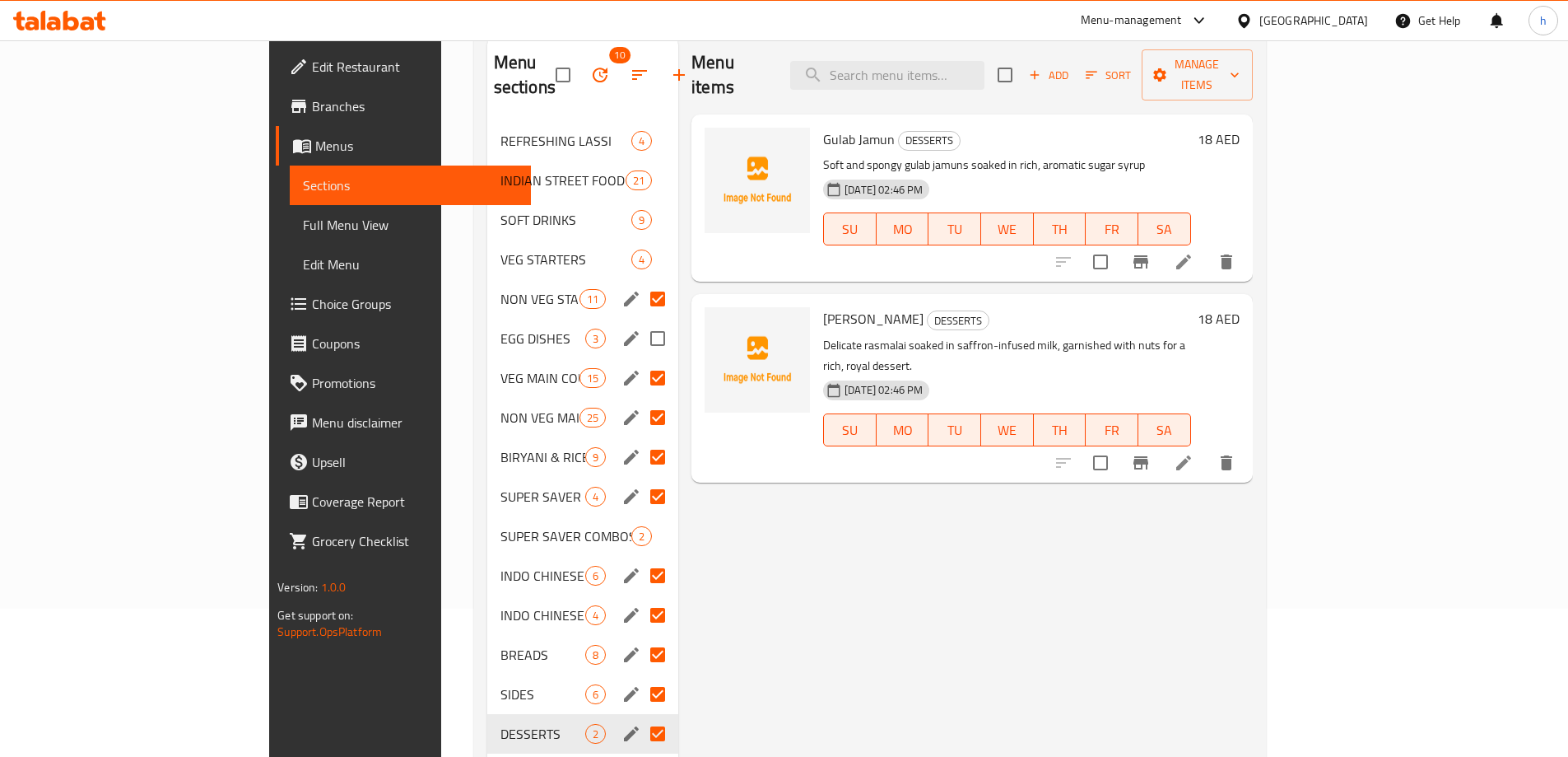
click at [641, 321] on input "Menu sections" at bounding box center [658, 338] width 35 height 35
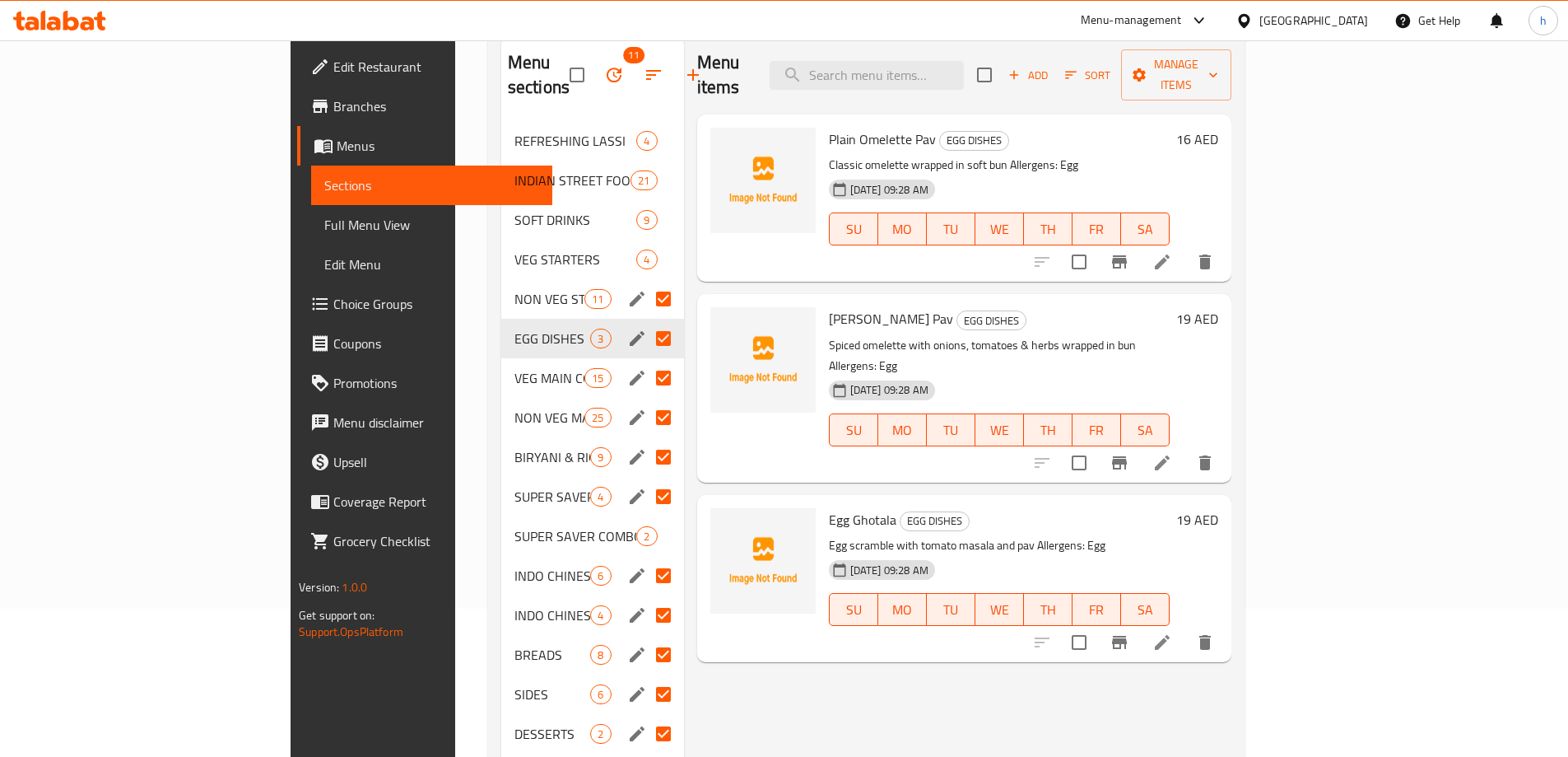
click at [647, 321] on input "Menu sections" at bounding box center [664, 338] width 35 height 35
checkbox input "false"
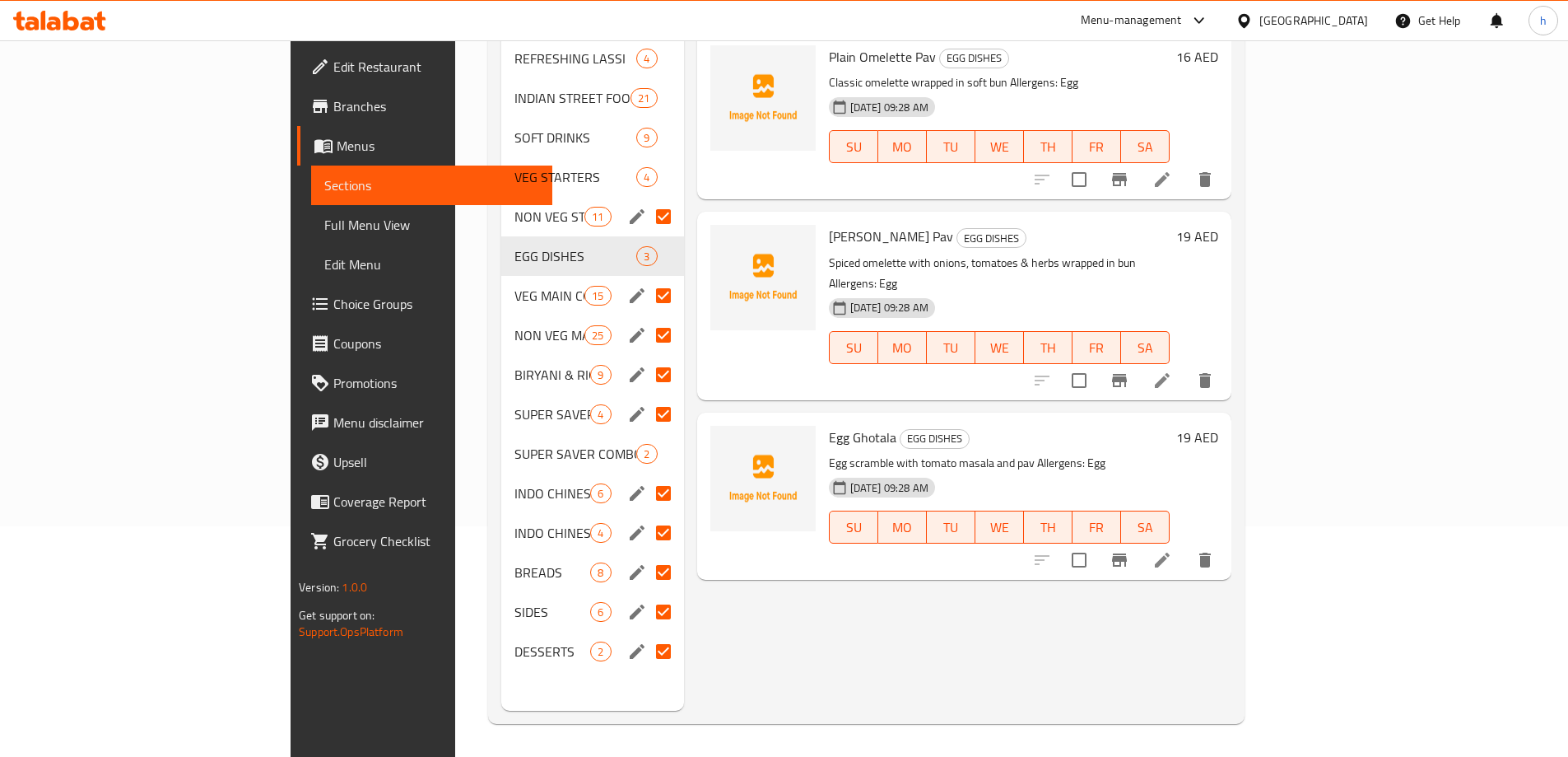
click at [799, 656] on div "Menu items Add Sort Manage items Plain Omelette Pav EGG DISHES Classic omelette…" at bounding box center [958, 332] width 548 height 757
click at [750, 633] on div "Menu items Add Sort Manage items Plain Omelette Pav EGG DISHES Classic omelette…" at bounding box center [958, 332] width 548 height 757
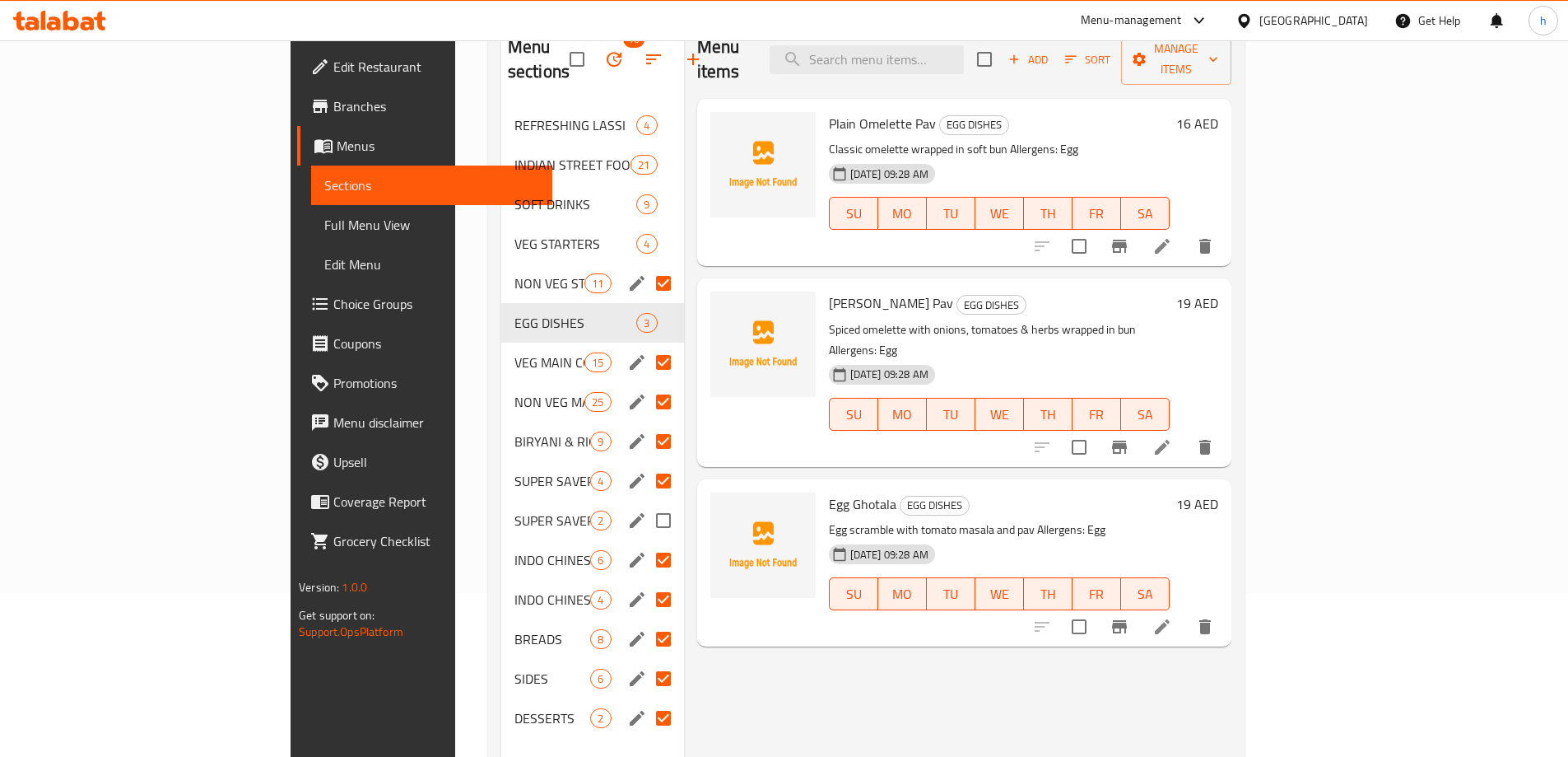
scroll to position [165, 0]
click at [647, 503] on input "Menu sections" at bounding box center [664, 520] width 35 height 35
checkbox input "true"
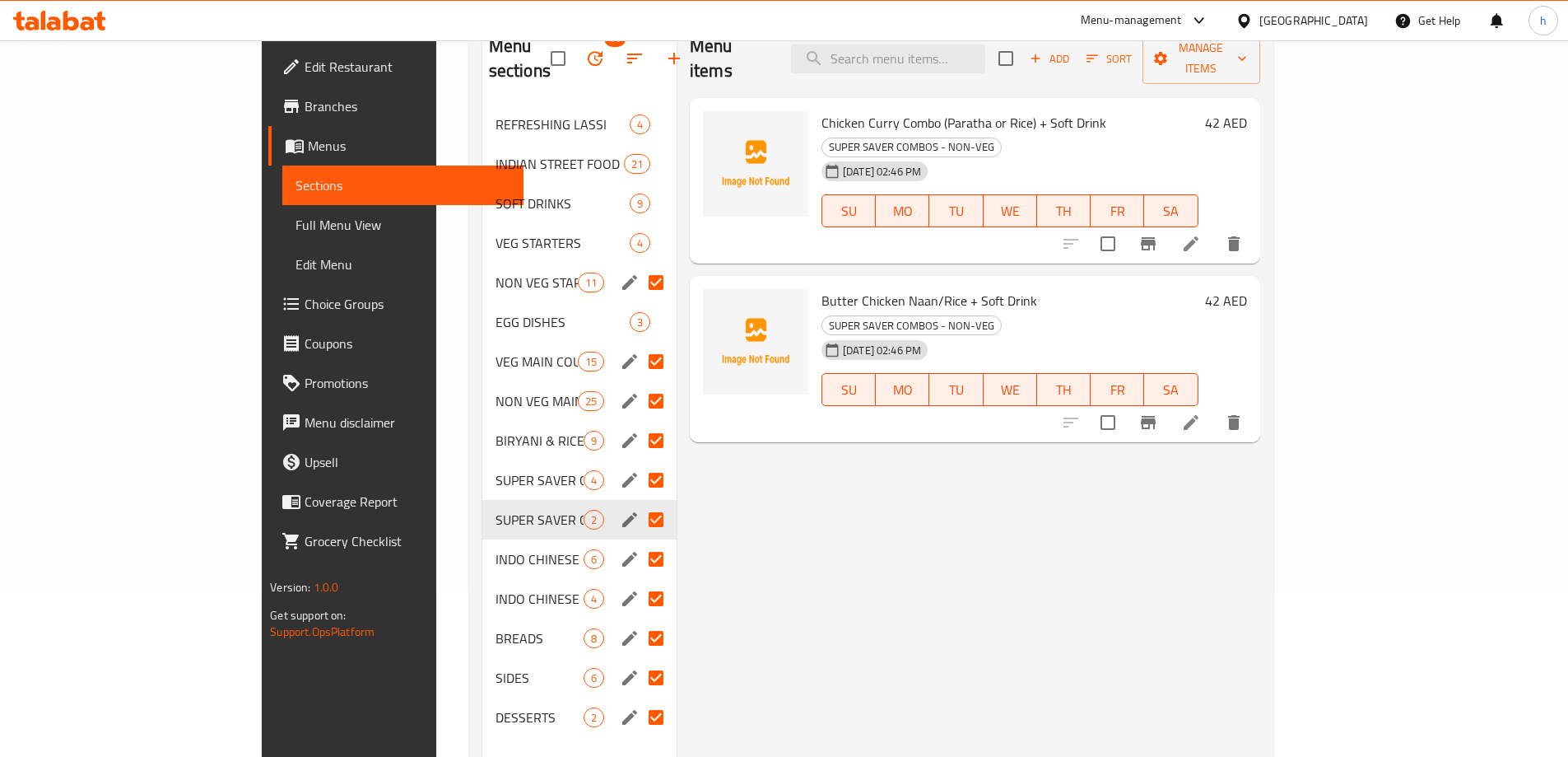
click at [748, 553] on div "Menu items Add Sort Manage items Chicken Curry Combo (Paratha or Rice) + Soft D…" at bounding box center [968, 398] width 584 height 757
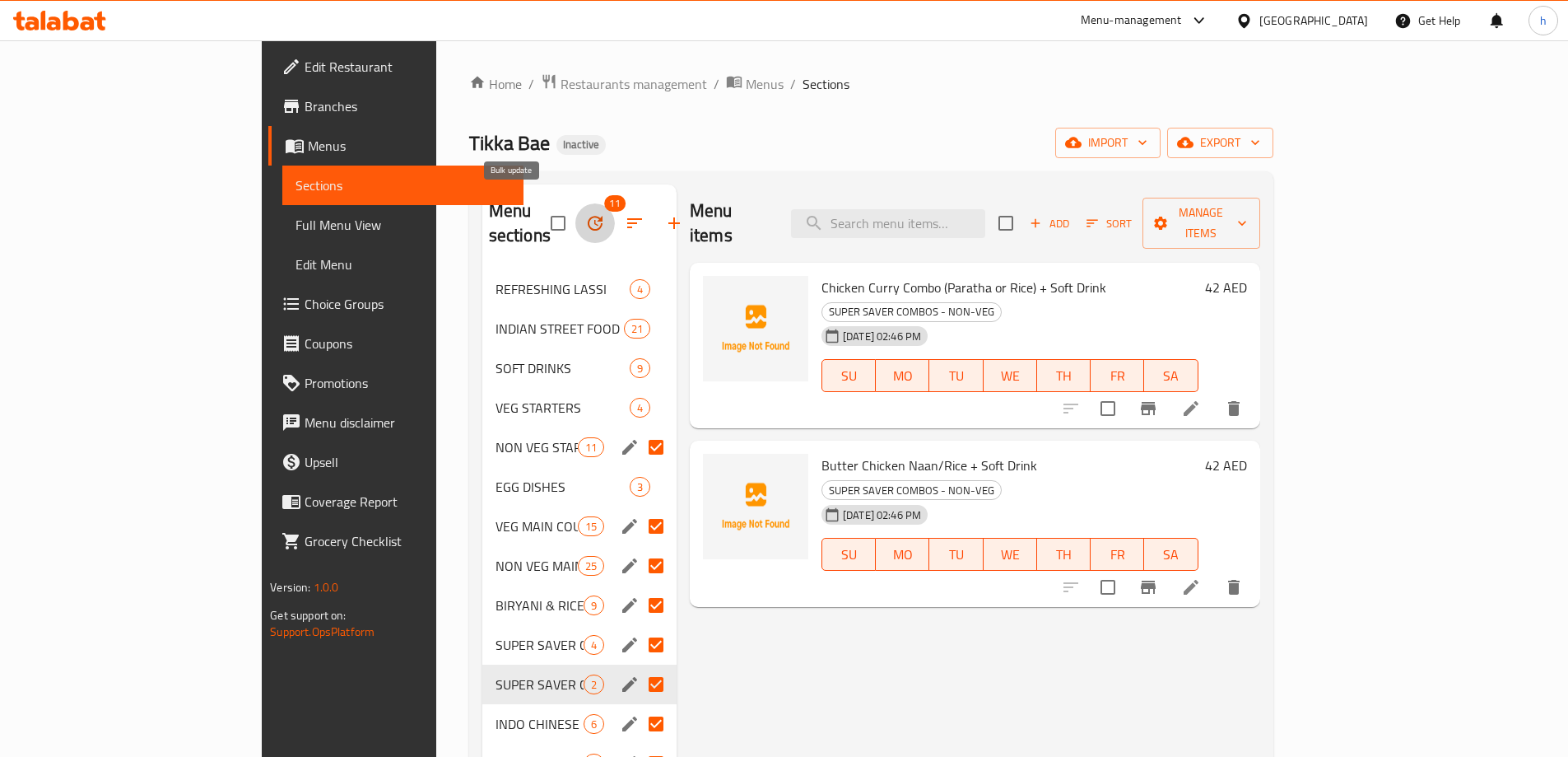
click at [585, 215] on icon "button" at bounding box center [595, 223] width 20 height 20
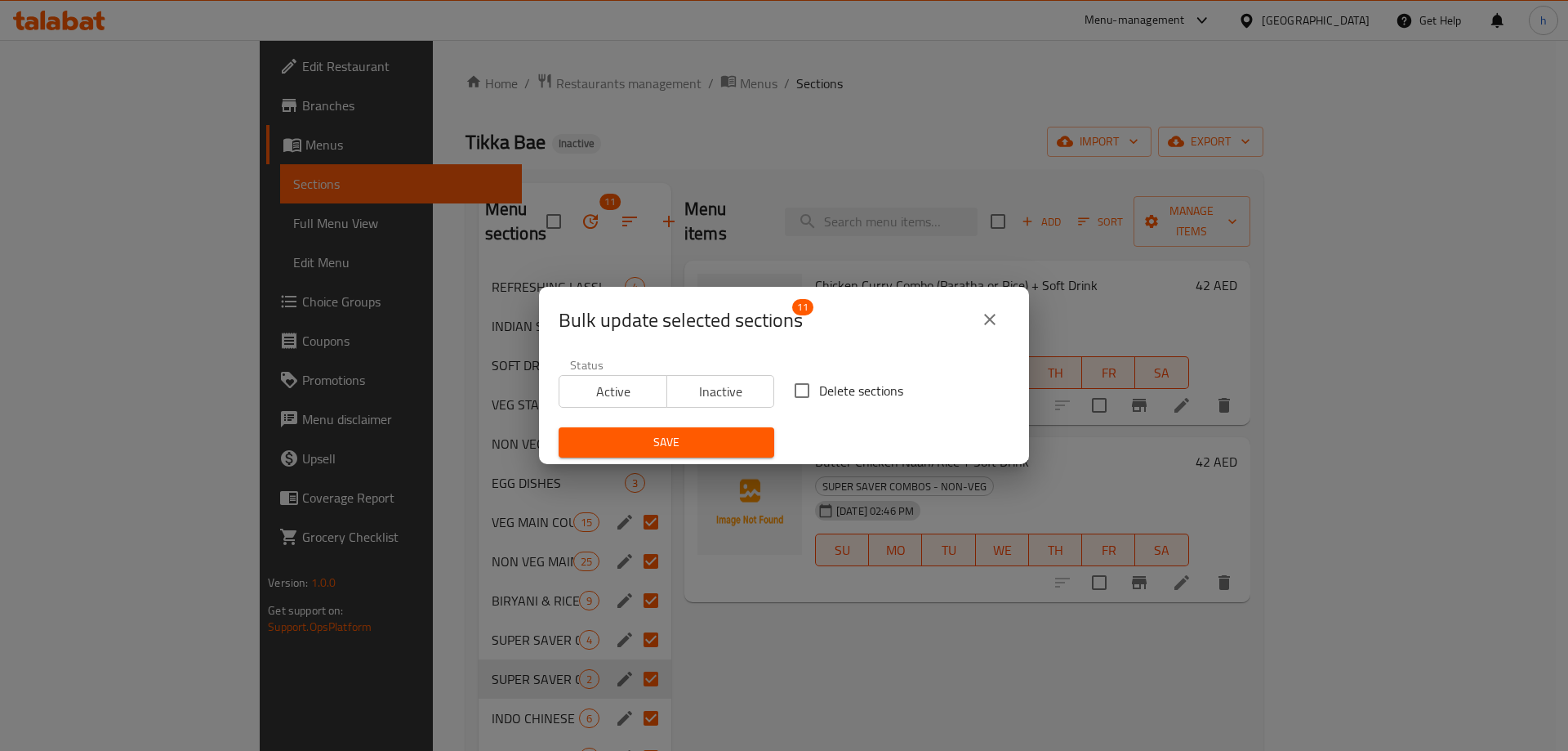
click at [802, 403] on input "Delete sections" at bounding box center [801, 390] width 35 height 35
checkbox input "true"
click at [706, 428] on button "Save" at bounding box center [666, 443] width 216 height 30
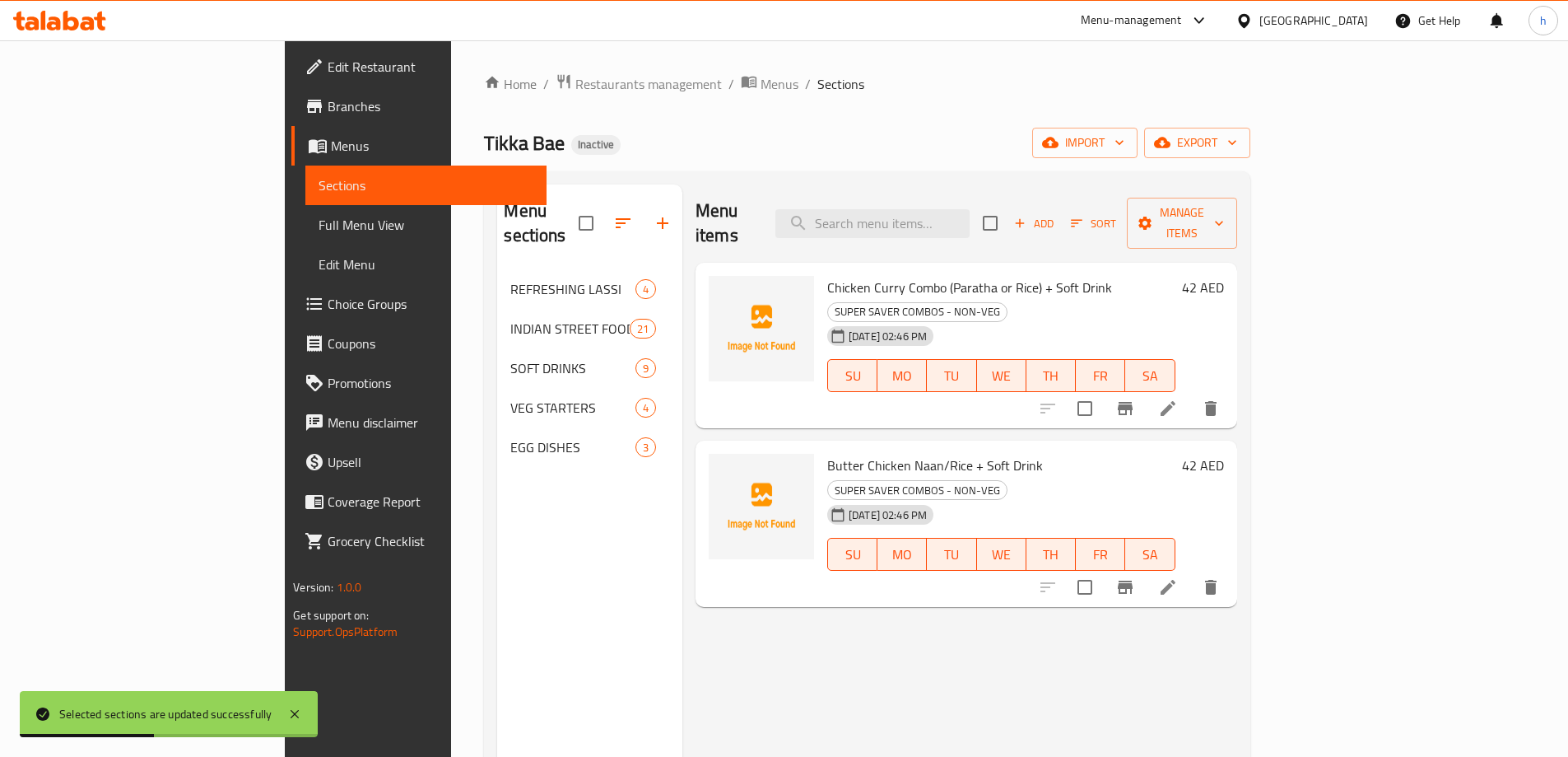
click at [691, 641] on div "Menu items Add Sort Manage items Chicken Curry Combo (Paratha or Rice) + Soft D…" at bounding box center [960, 562] width 555 height 757
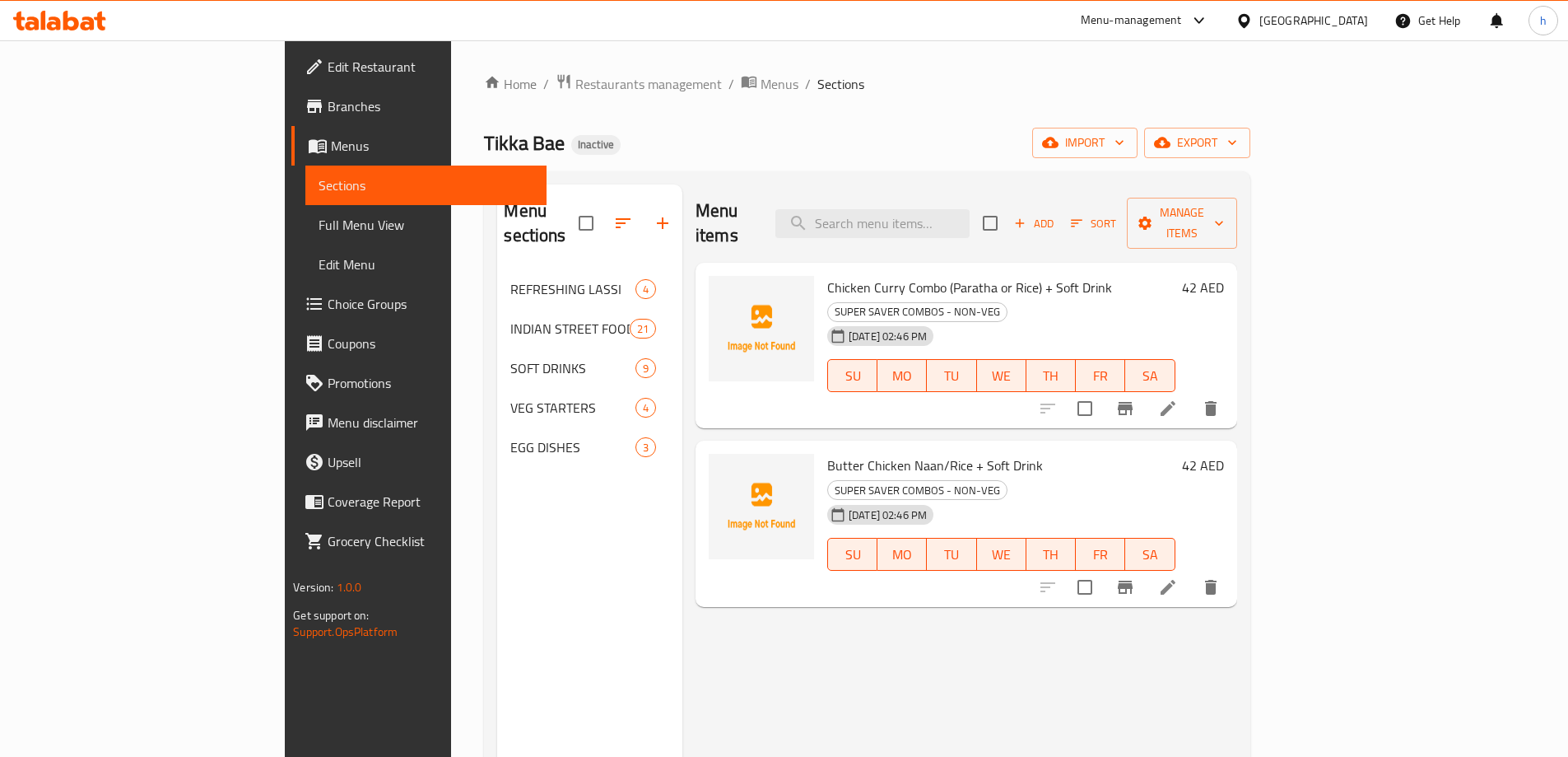
click at [690, 645] on div "Menu items Add Sort Manage items Chicken Curry Combo (Paratha or Rice) + Soft D…" at bounding box center [960, 562] width 555 height 757
